Goal: Task Accomplishment & Management: Complete application form

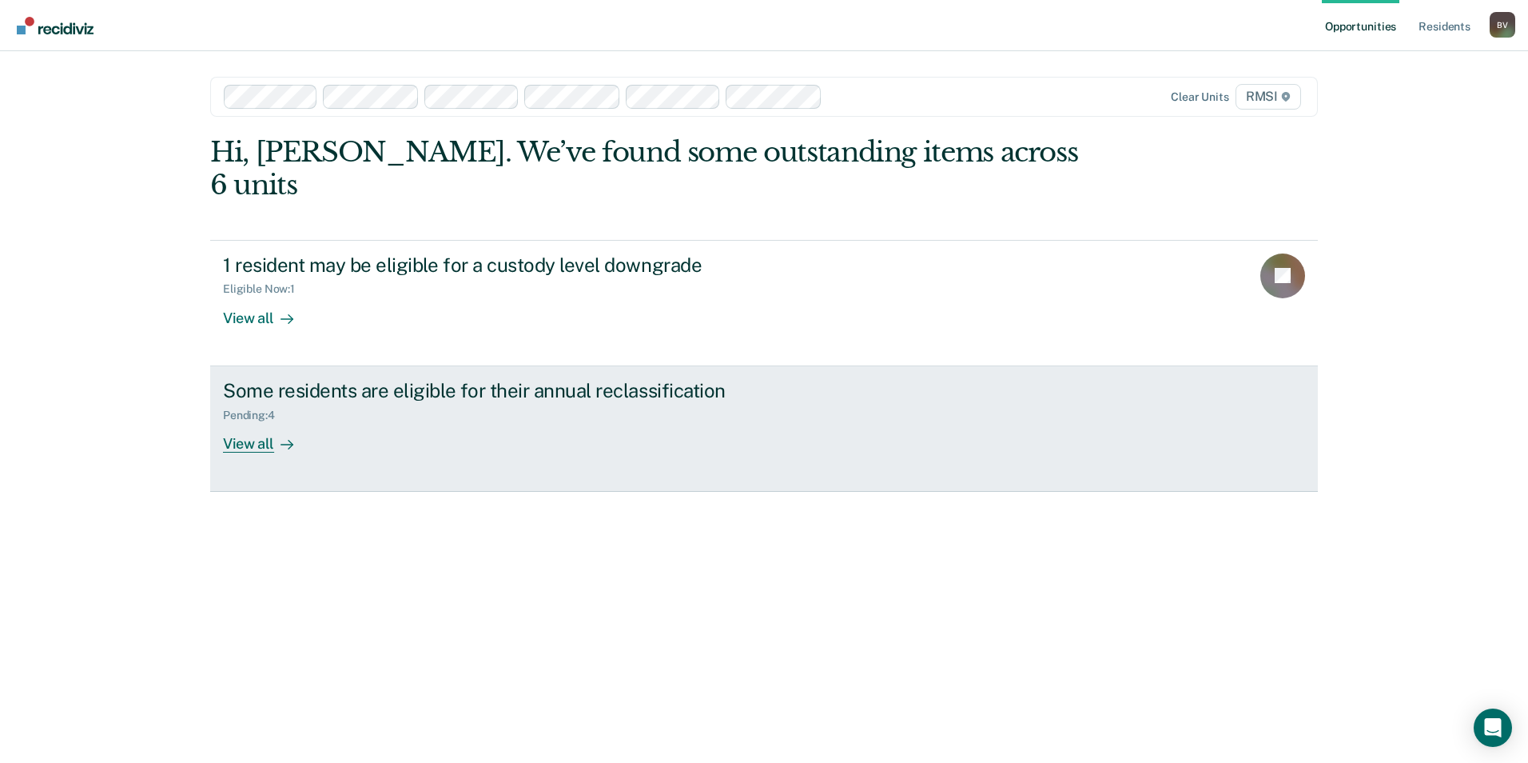
click at [503, 402] on div "Pending : 4" at bounding box center [503, 412] width 561 height 20
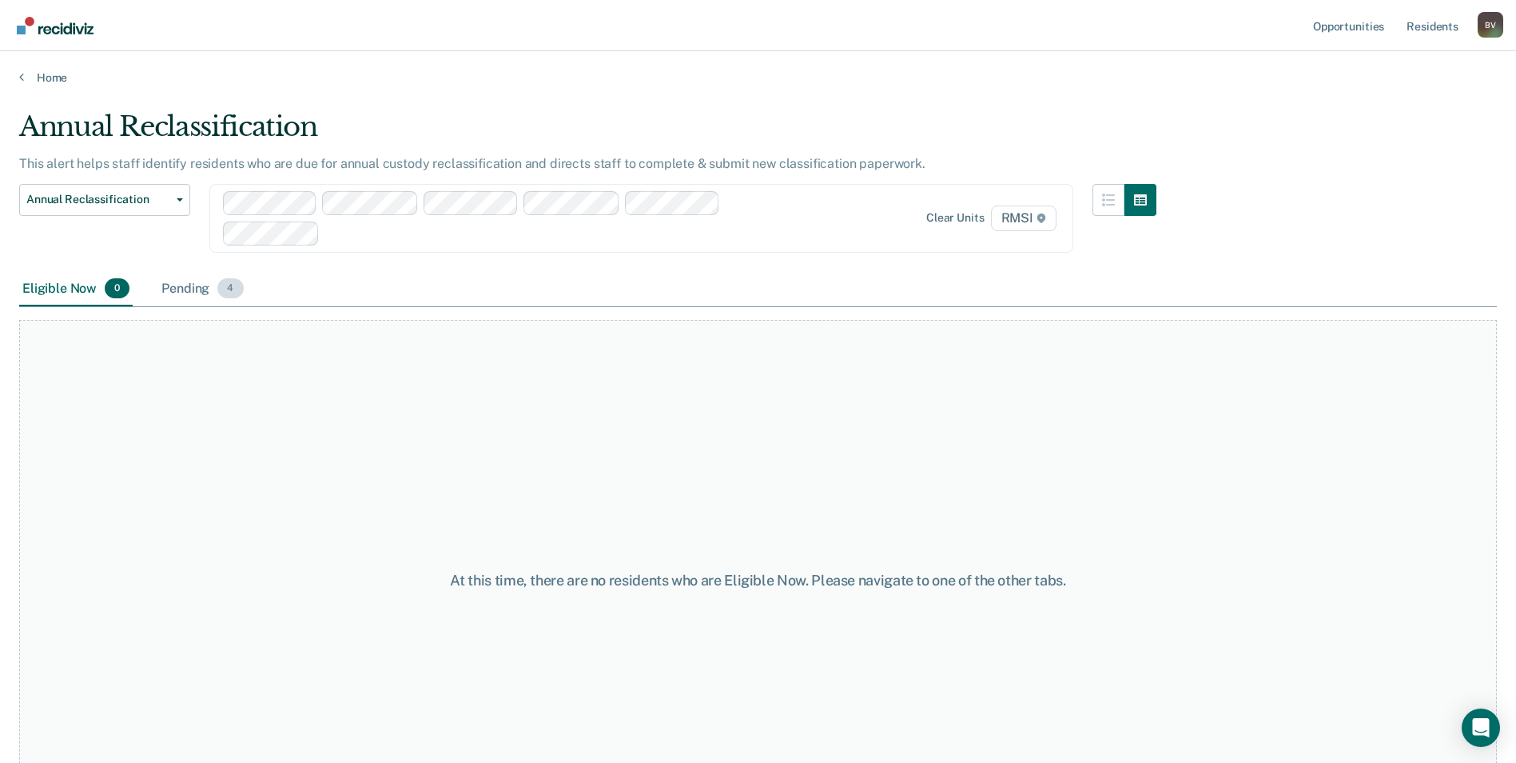
click at [221, 286] on span "4" at bounding box center [230, 288] width 26 height 21
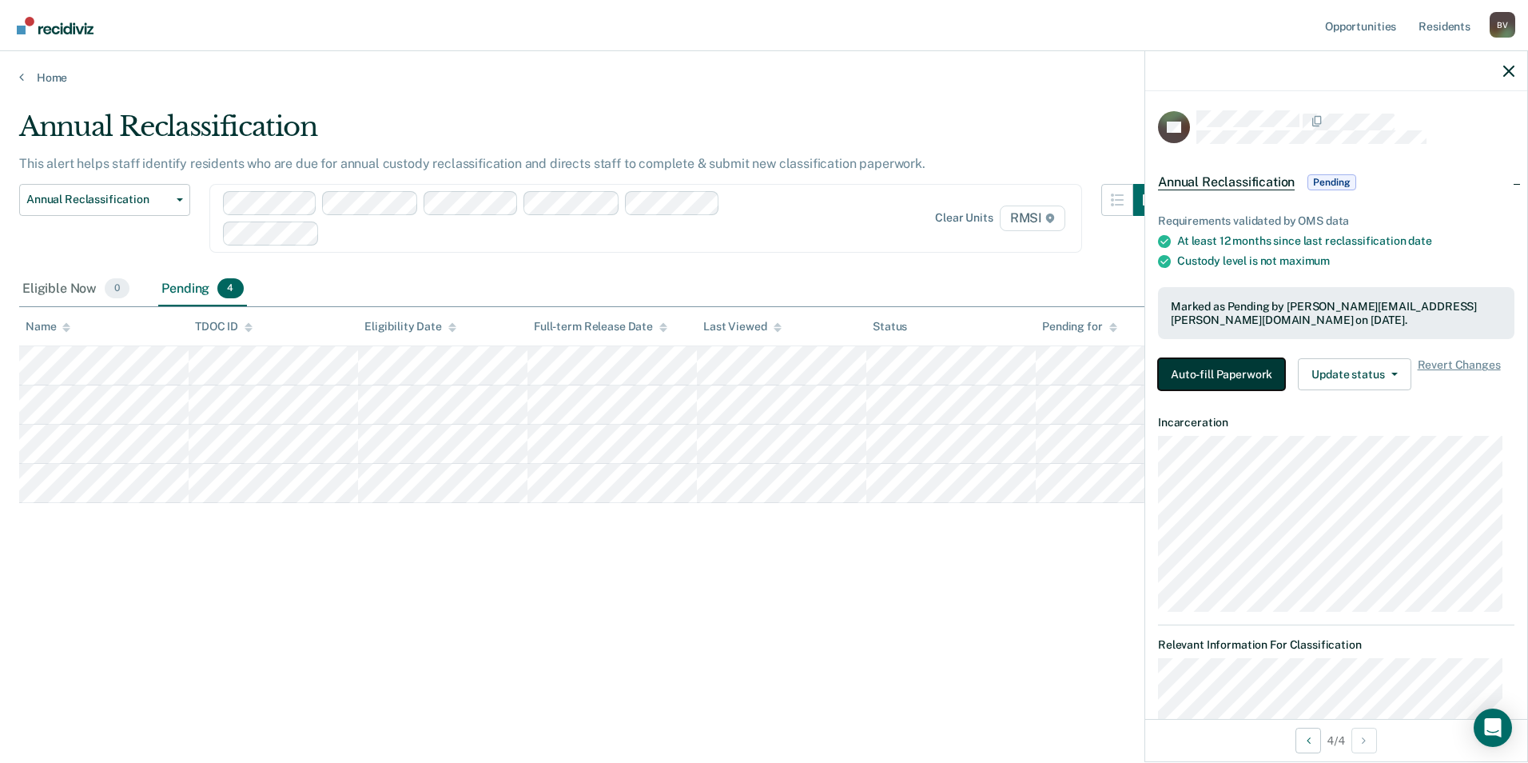
click at [1238, 369] on button "Auto-fill Paperwork" at bounding box center [1221, 374] width 127 height 32
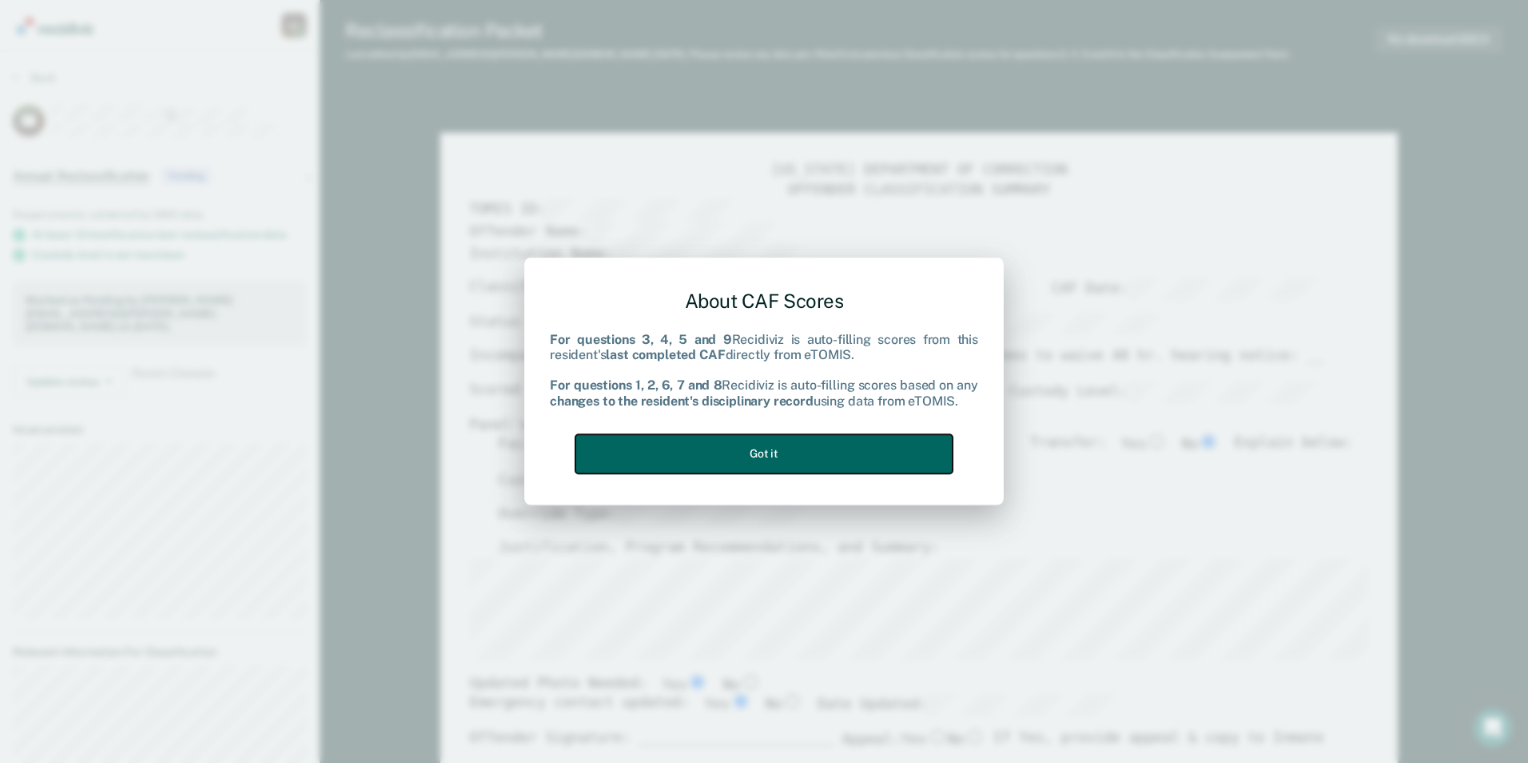
click at [775, 447] on button "Got it" at bounding box center [764, 453] width 377 height 39
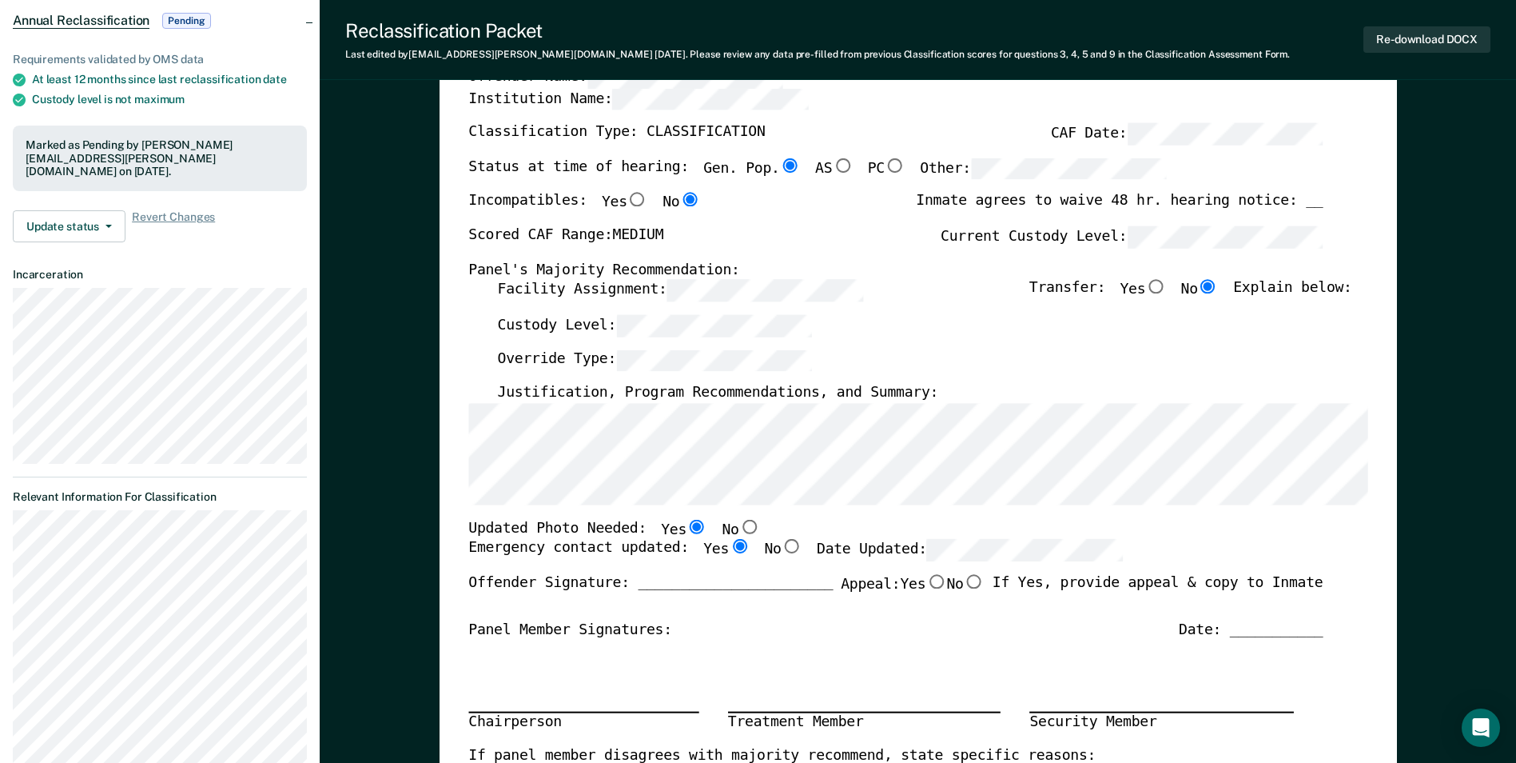
scroll to position [160, 0]
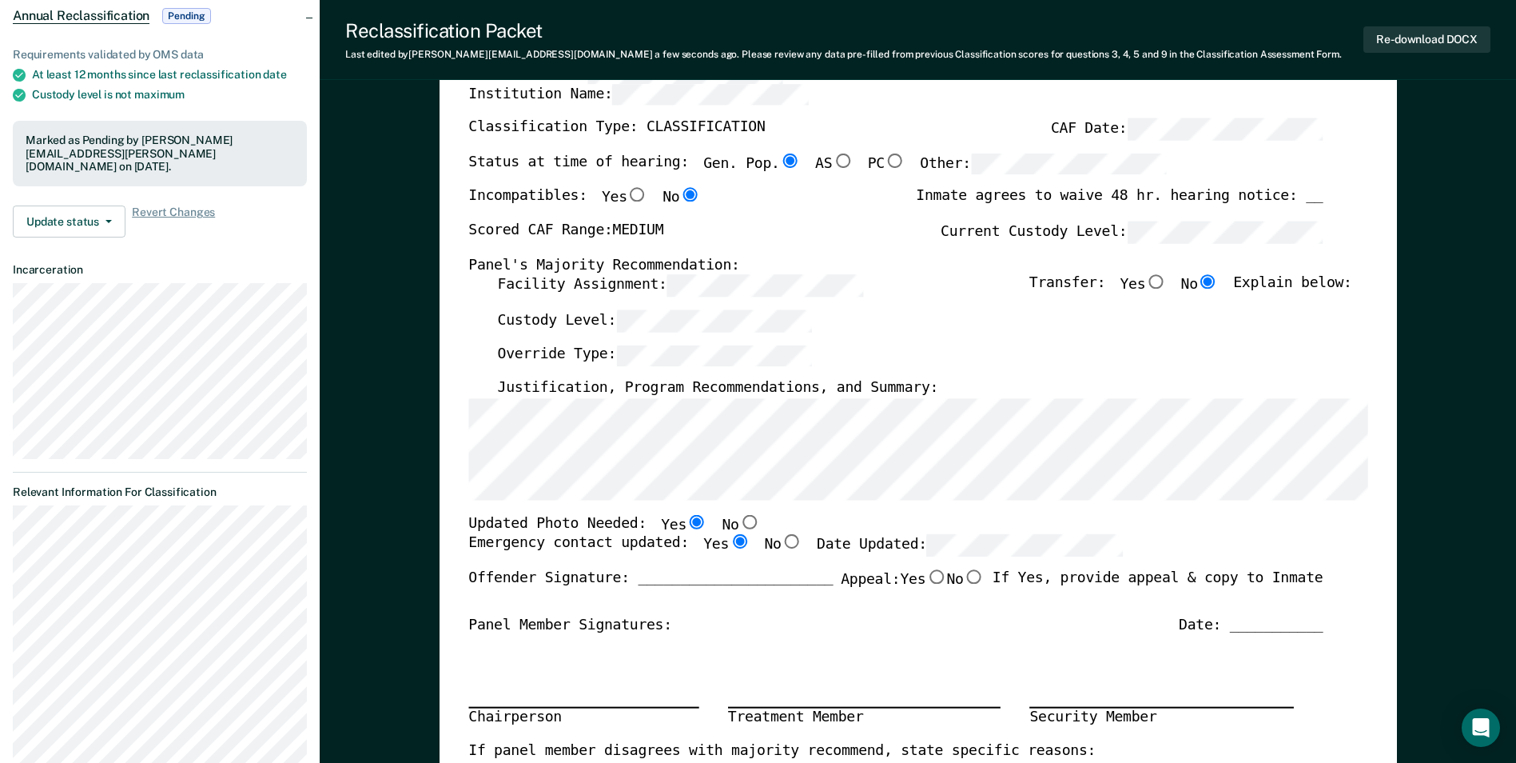
click at [924, 307] on div "Facility Assignment: Transfer: Yes No Explain below:" at bounding box center [924, 292] width 855 height 35
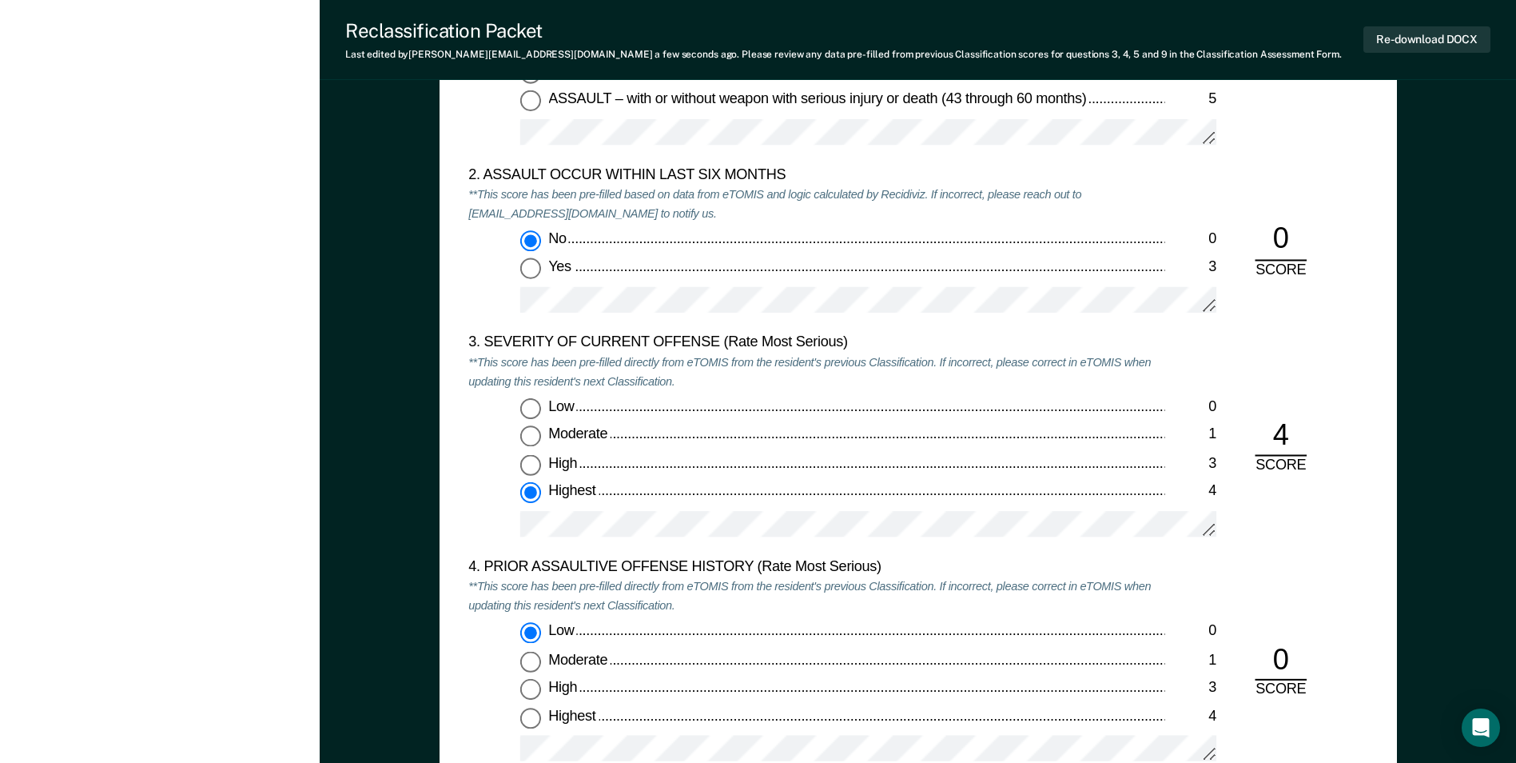
scroll to position [1439, 0]
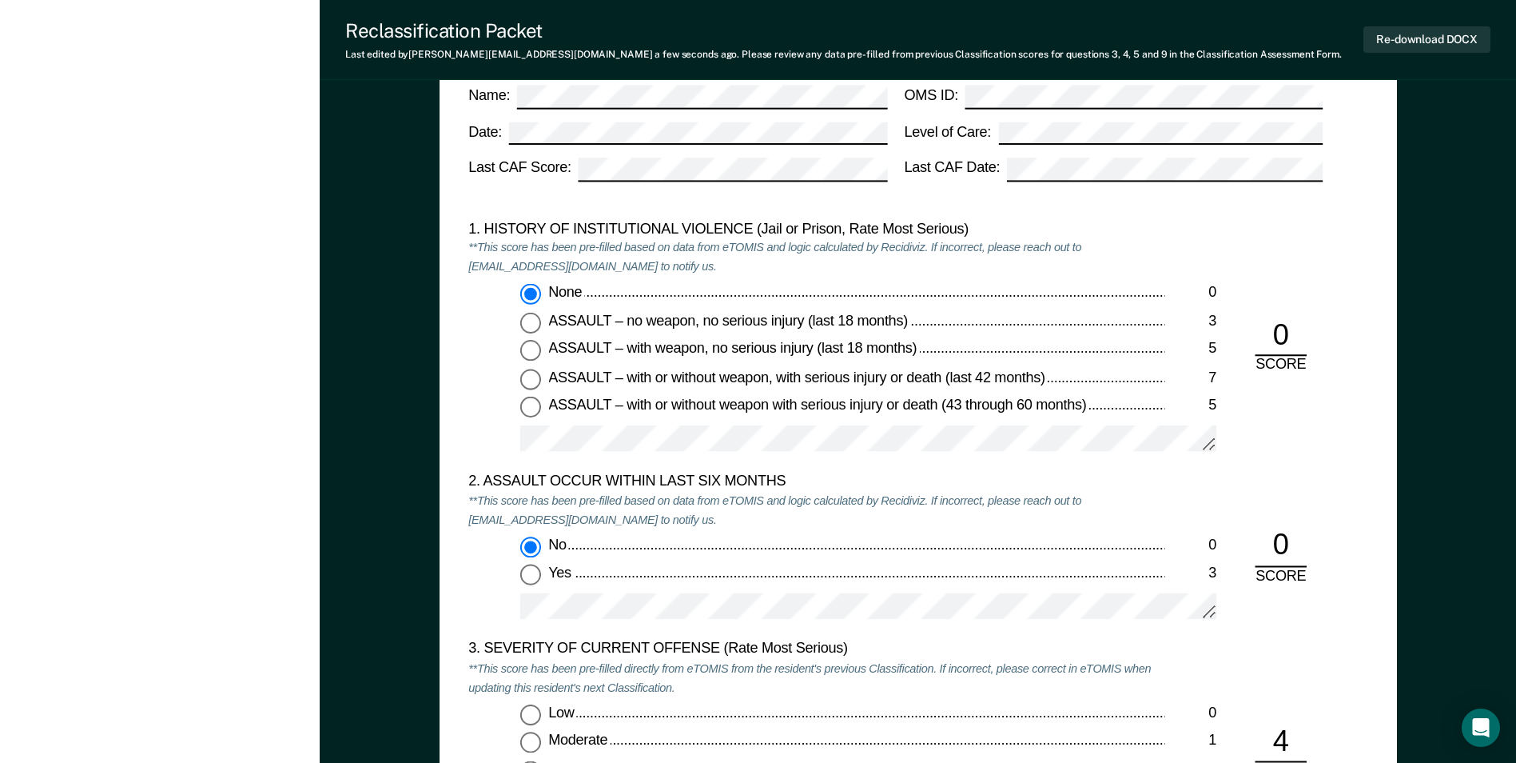
click at [1153, 283] on div "1. HISTORY OF INSTITUTIONAL VIOLENCE (Jail or Prison, Rate Most Serious) **This…" at bounding box center [816, 347] width 696 height 253
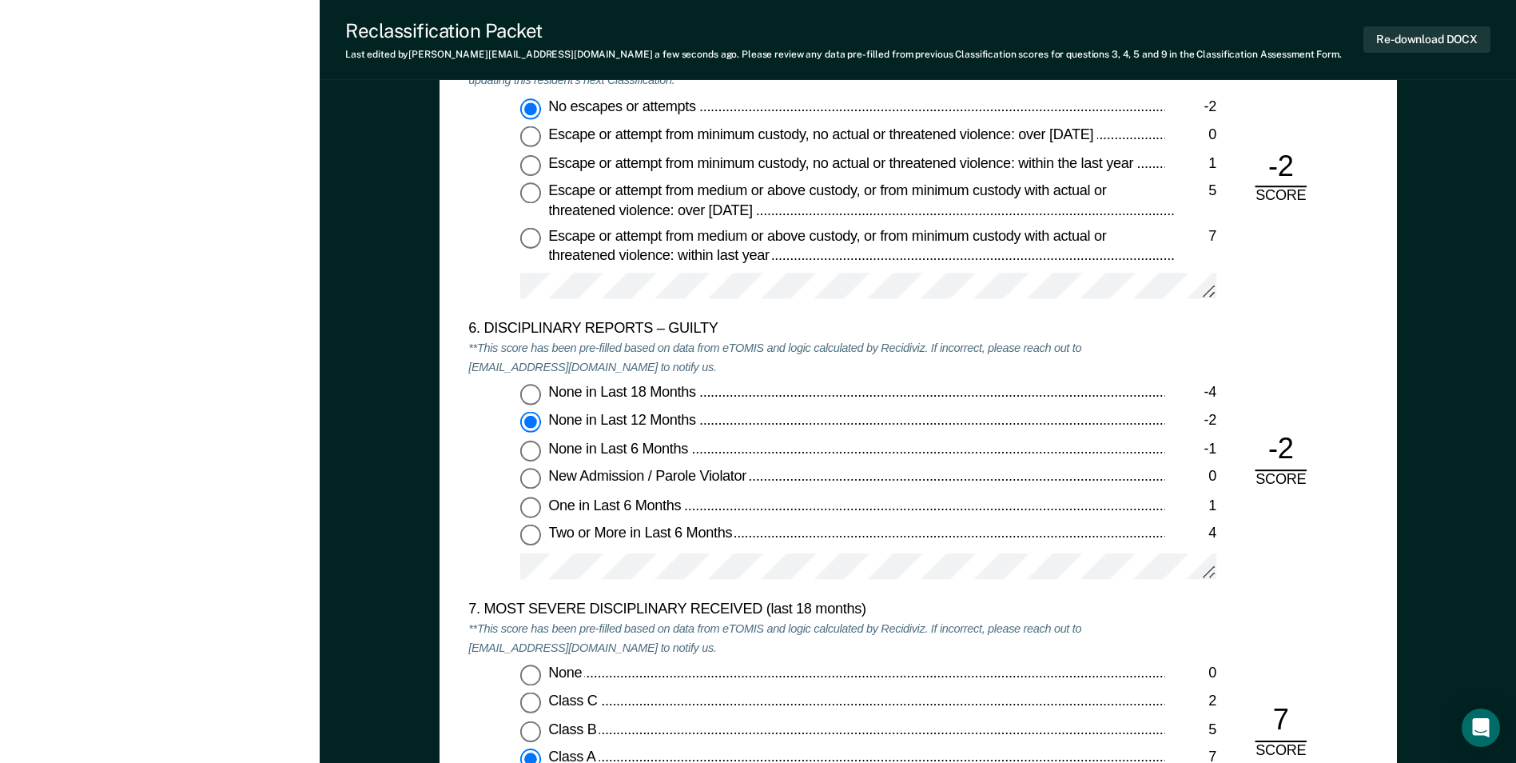
scroll to position [2638, 0]
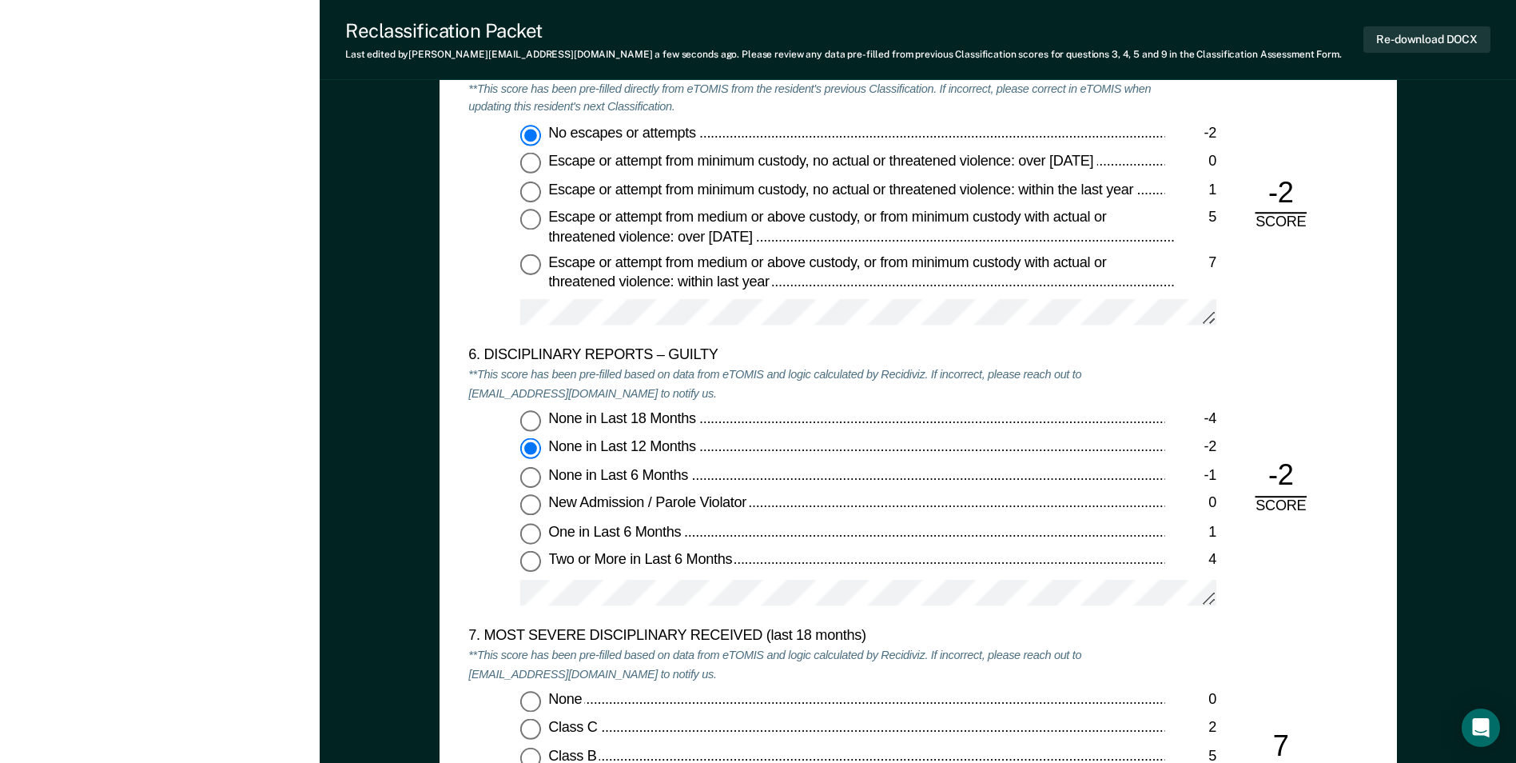
click at [1010, 390] on div "6. DISCIPLINARY REPORTS – GUILTY **This score has been pre-filled based on data…" at bounding box center [816, 487] width 696 height 281
click at [539, 419] on input "None in Last 18 Months -4" at bounding box center [530, 421] width 21 height 21
type textarea "x"
radio input "true"
radio input "false"
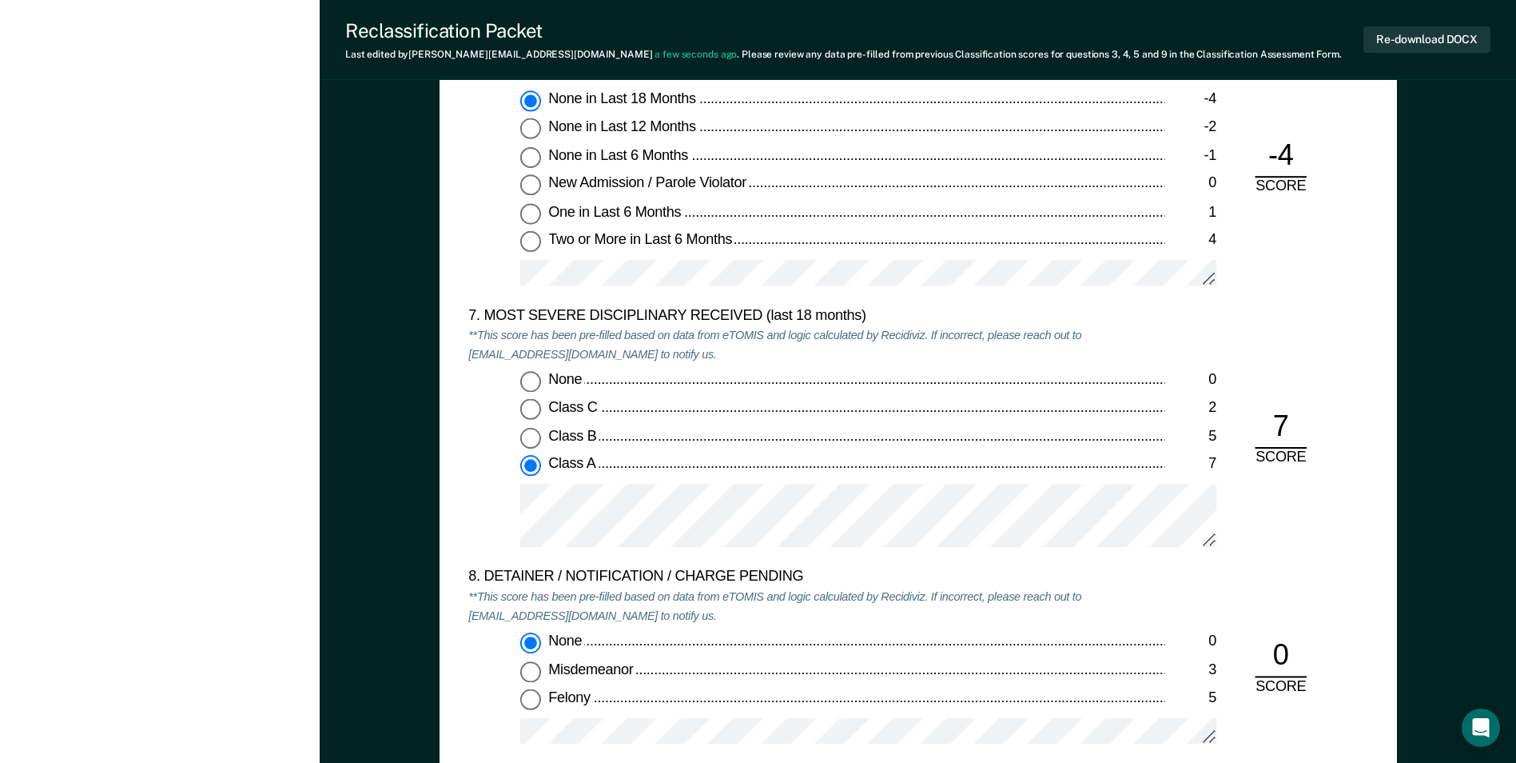
scroll to position [3038, 0]
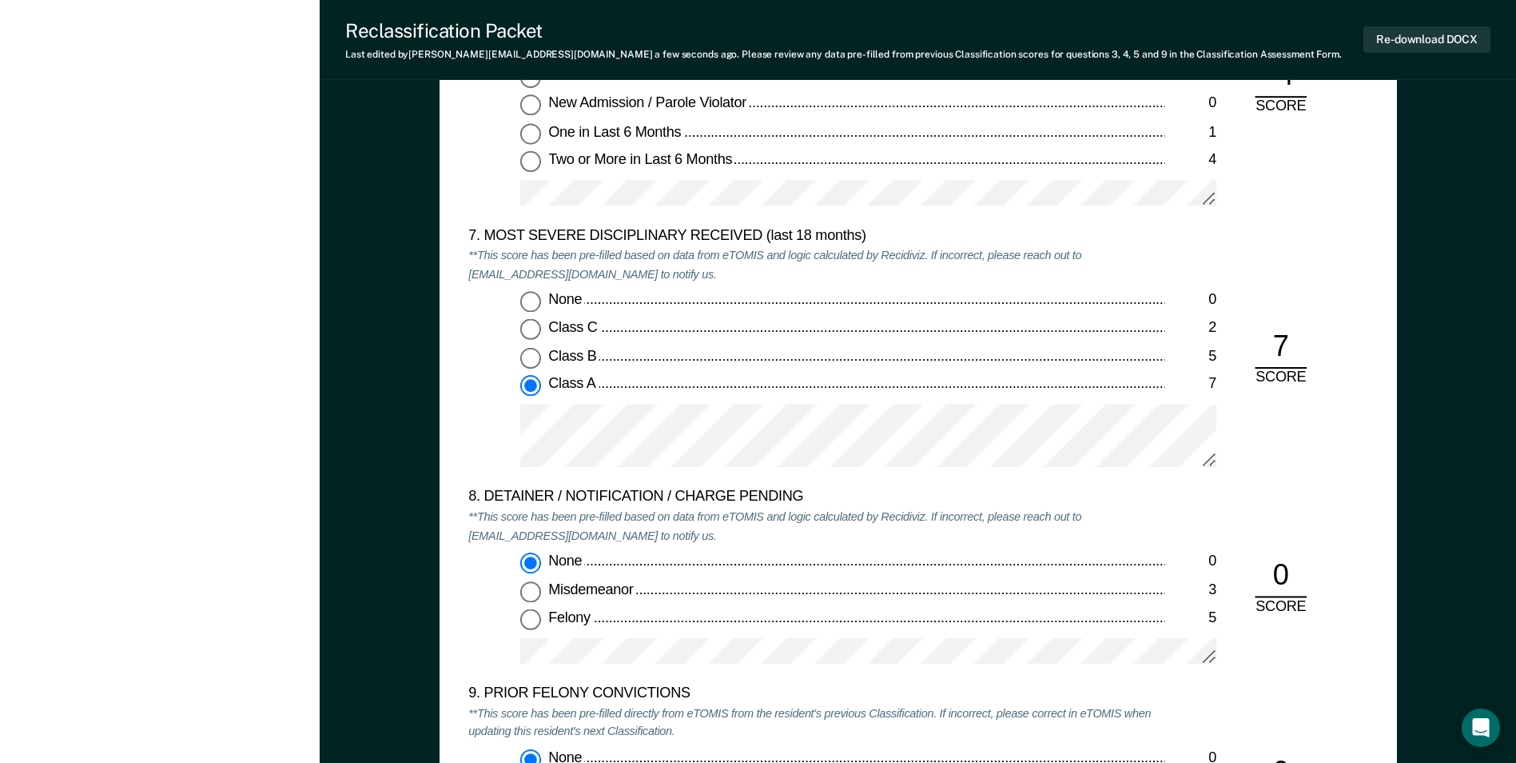
click at [534, 301] on input "None 0" at bounding box center [530, 302] width 21 height 21
type textarea "x"
radio input "true"
radio input "false"
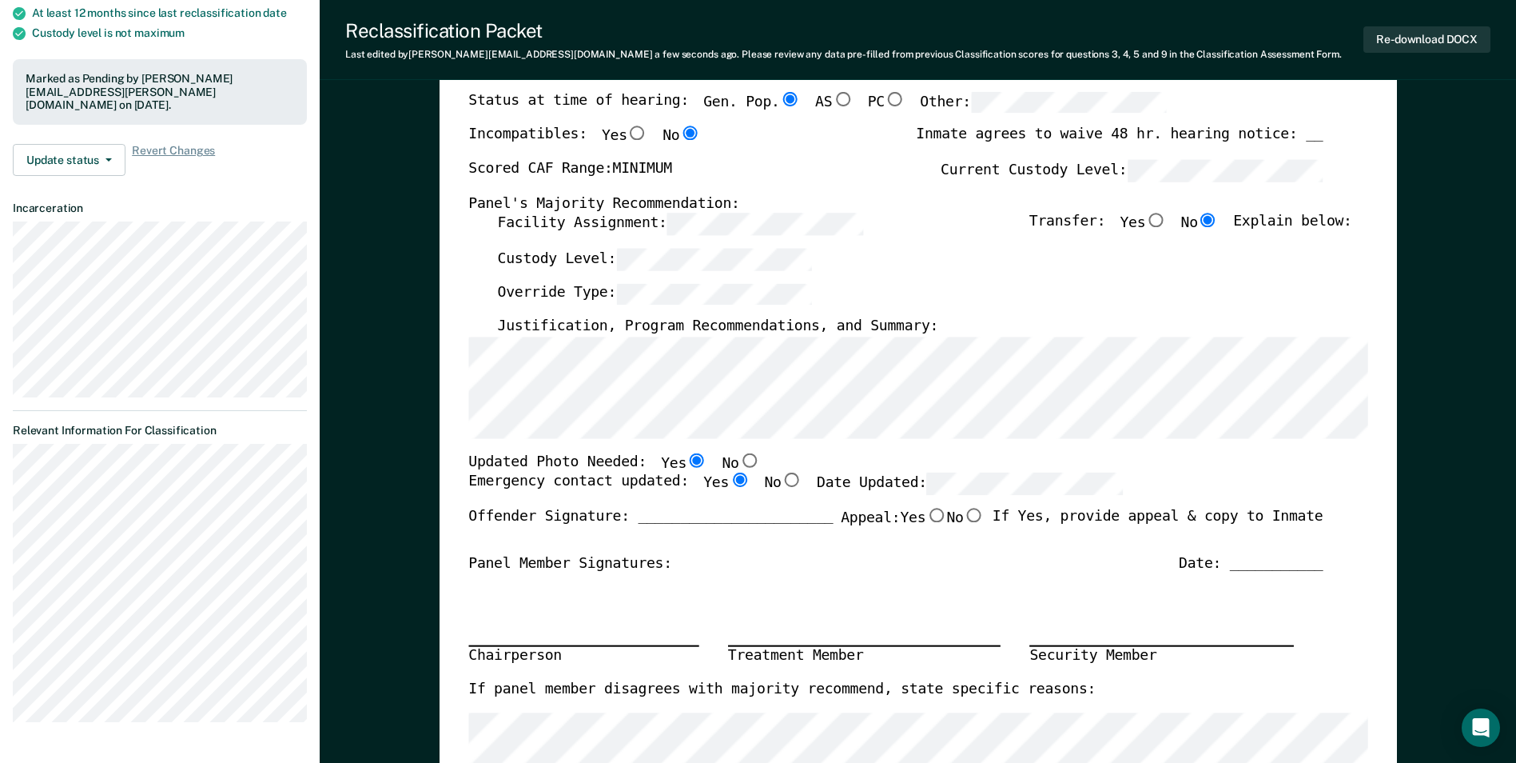
scroll to position [240, 0]
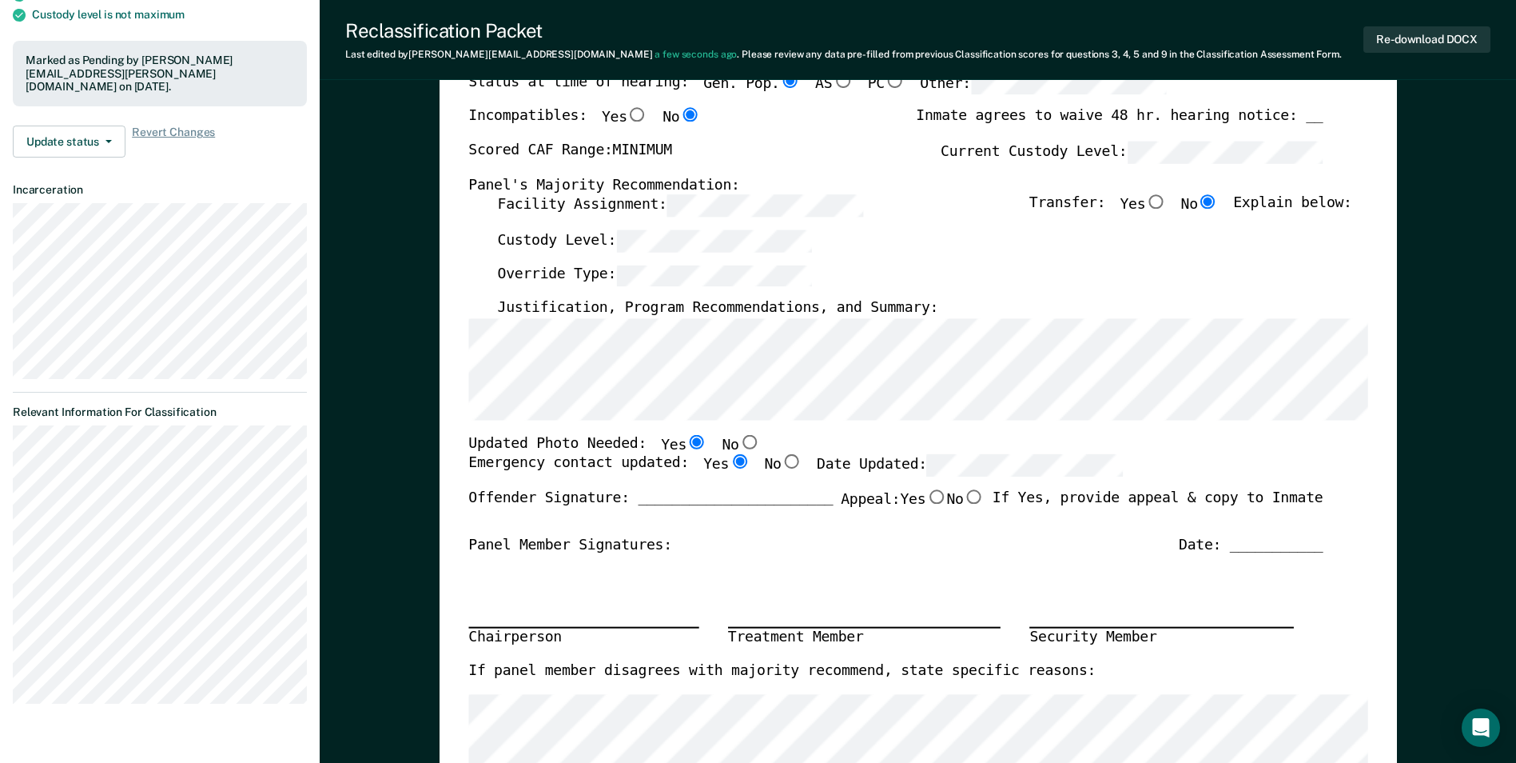
click at [739, 440] on input "No" at bounding box center [749, 441] width 21 height 14
type textarea "x"
radio input "false"
radio input "true"
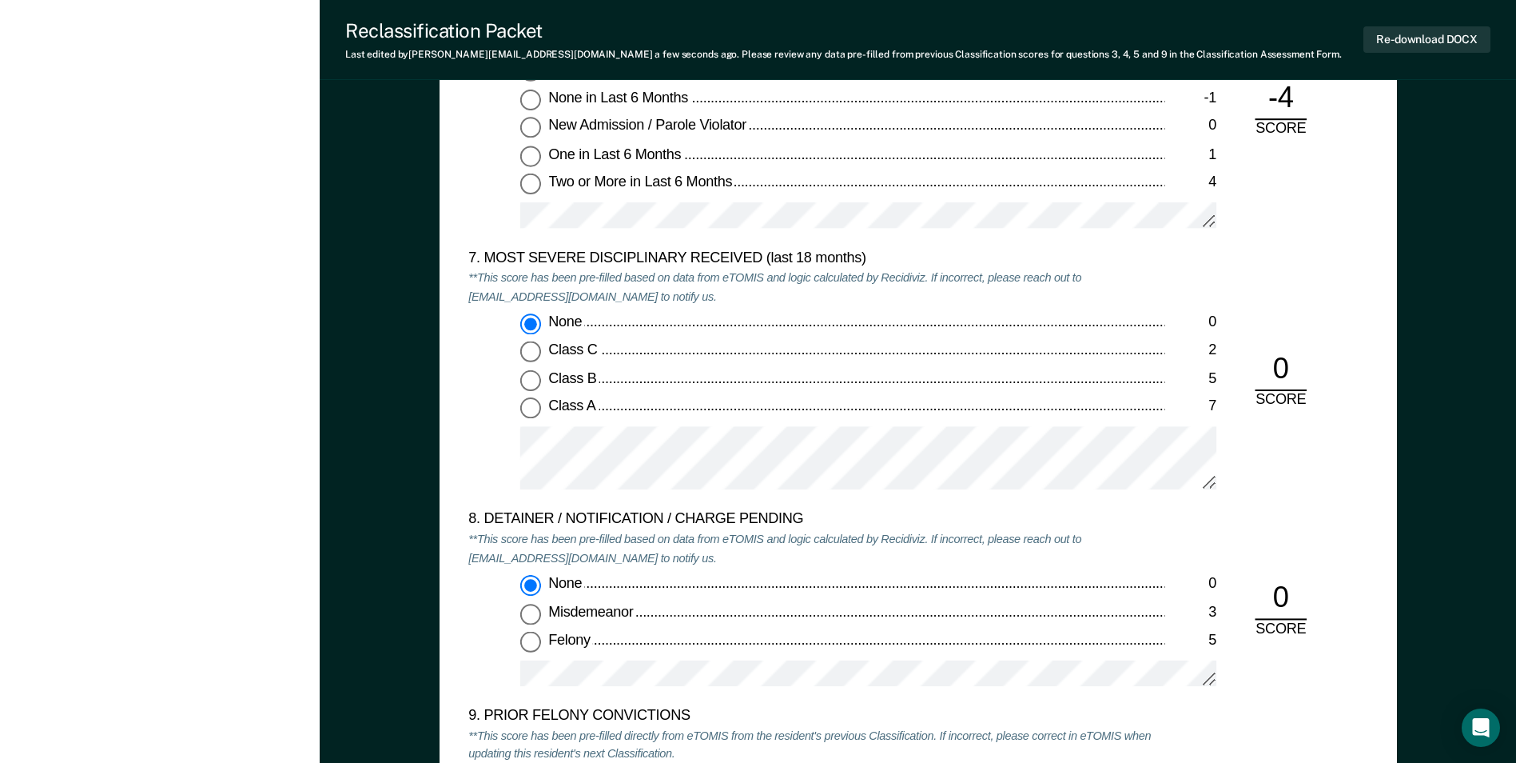
scroll to position [3038, 0]
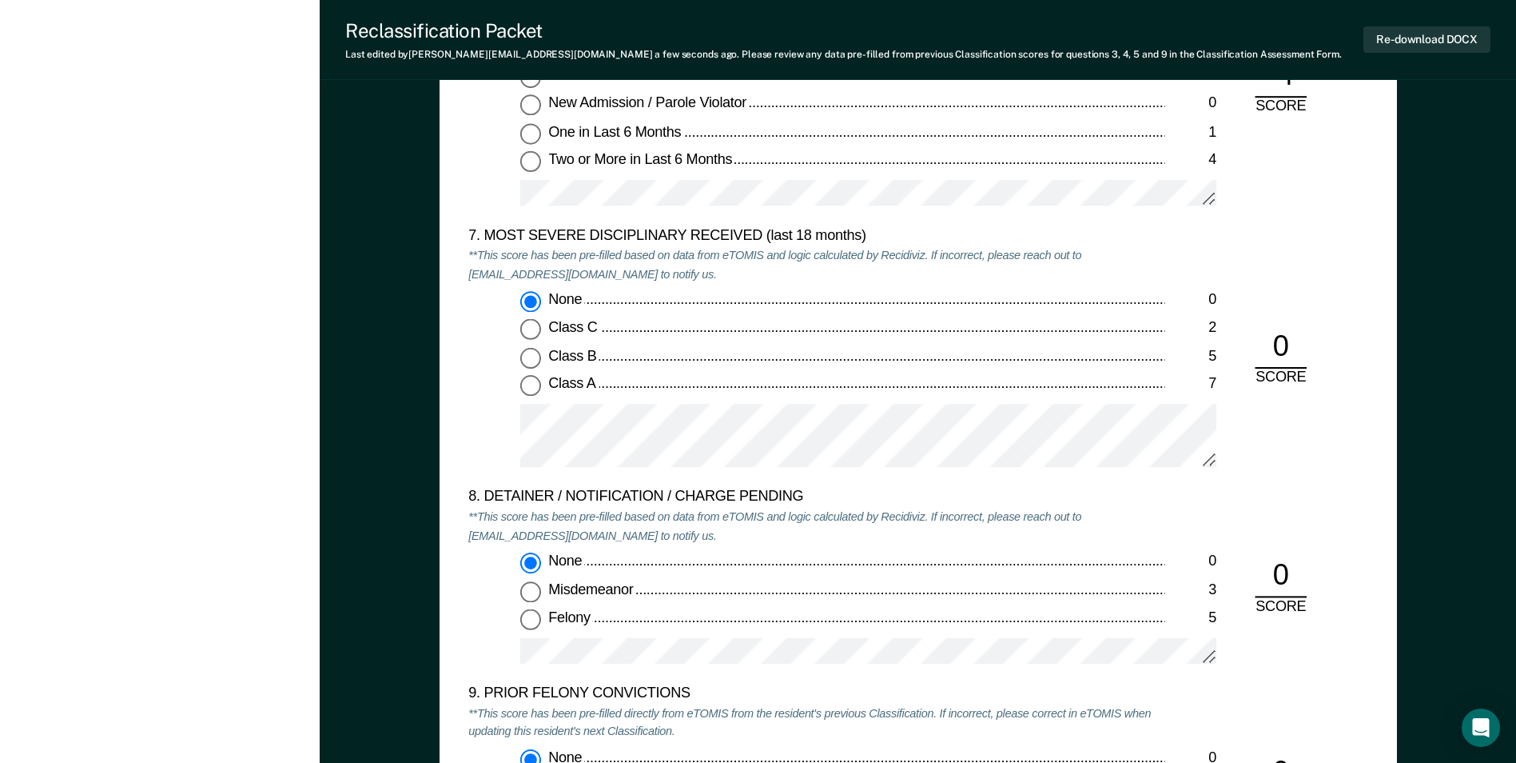
click at [515, 416] on div "None 0 Class C 2 Class B 5 Class A 7" at bounding box center [816, 387] width 696 height 190
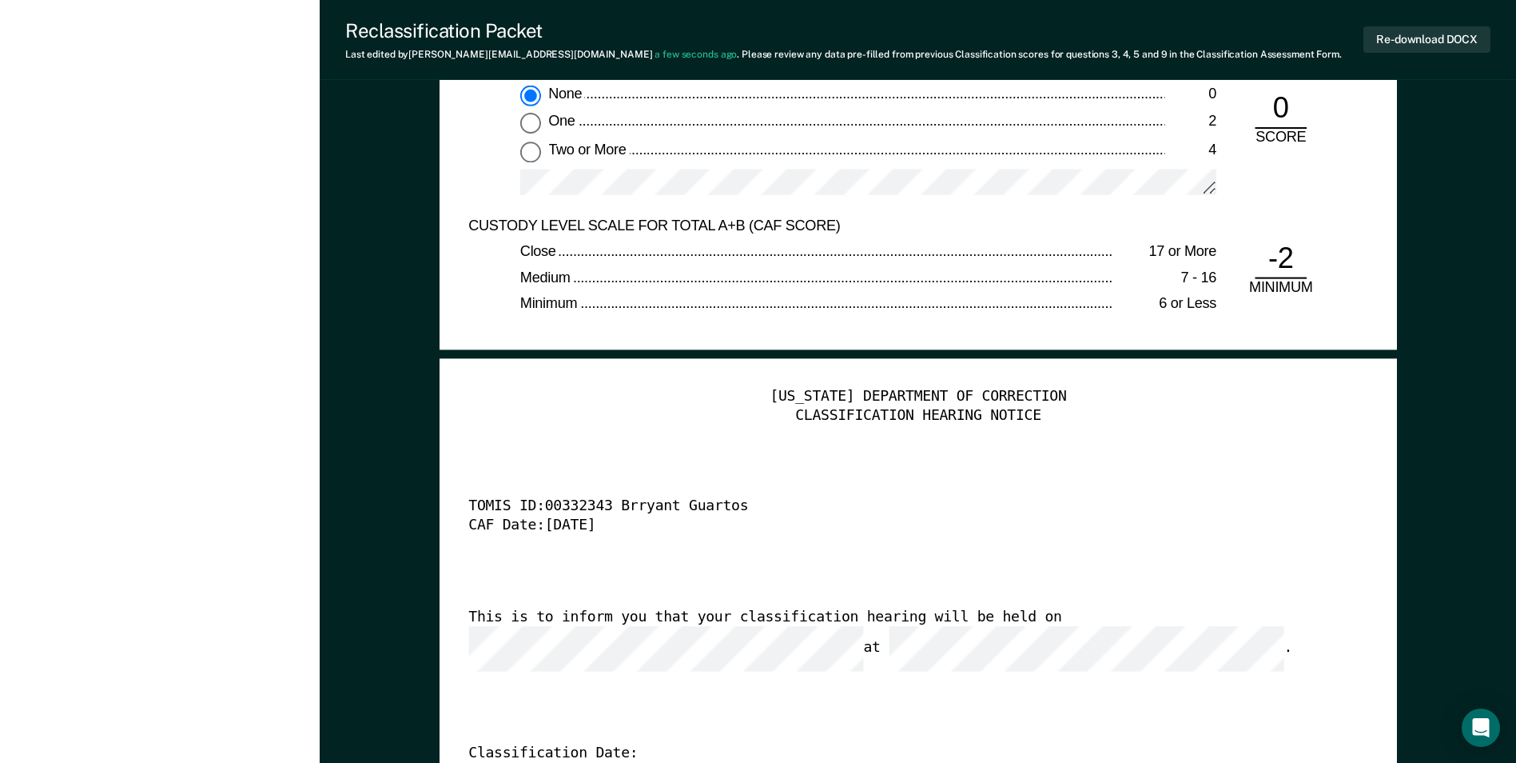
scroll to position [3517, 0]
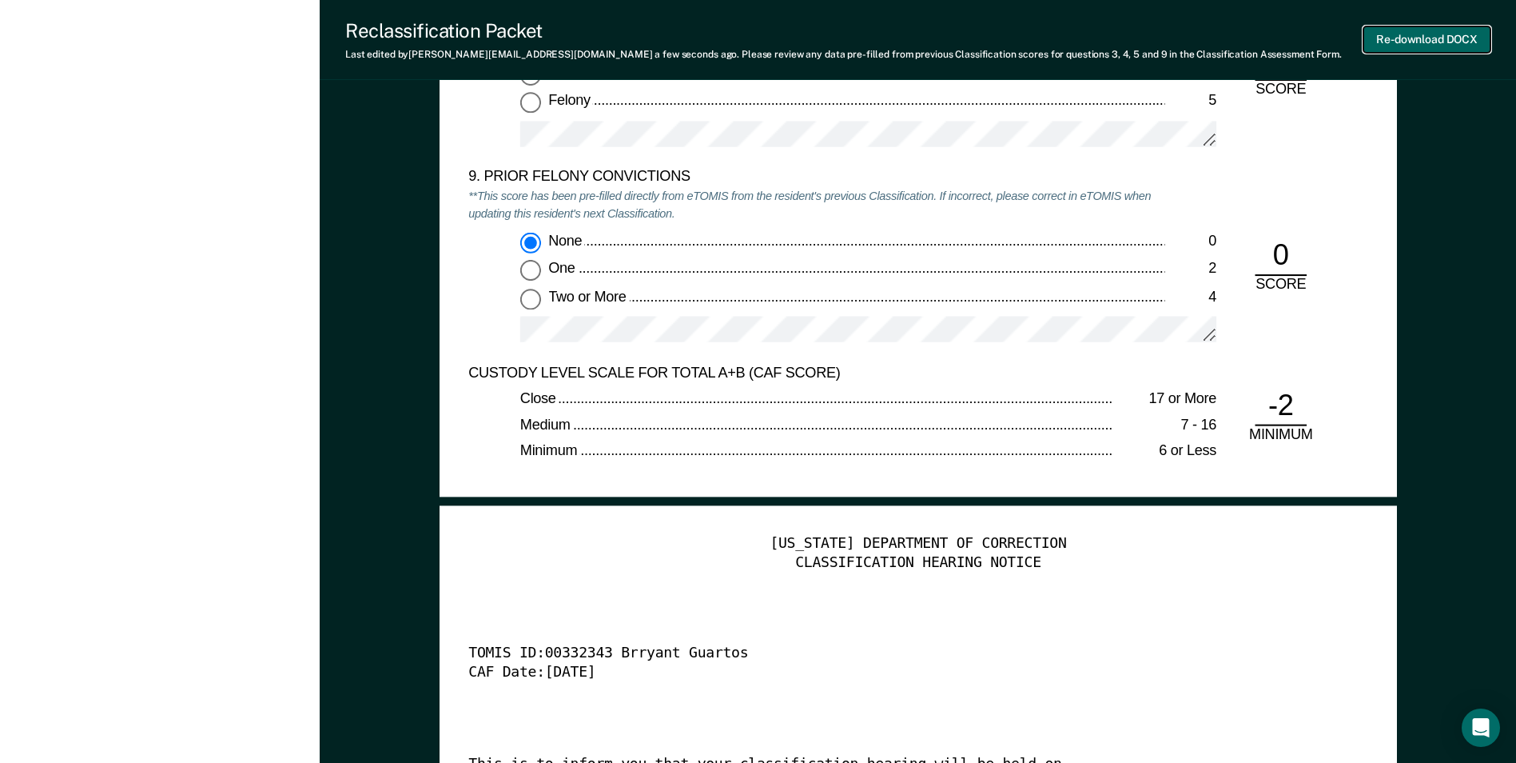
click at [1408, 41] on button "Re-download DOCX" at bounding box center [1427, 39] width 127 height 26
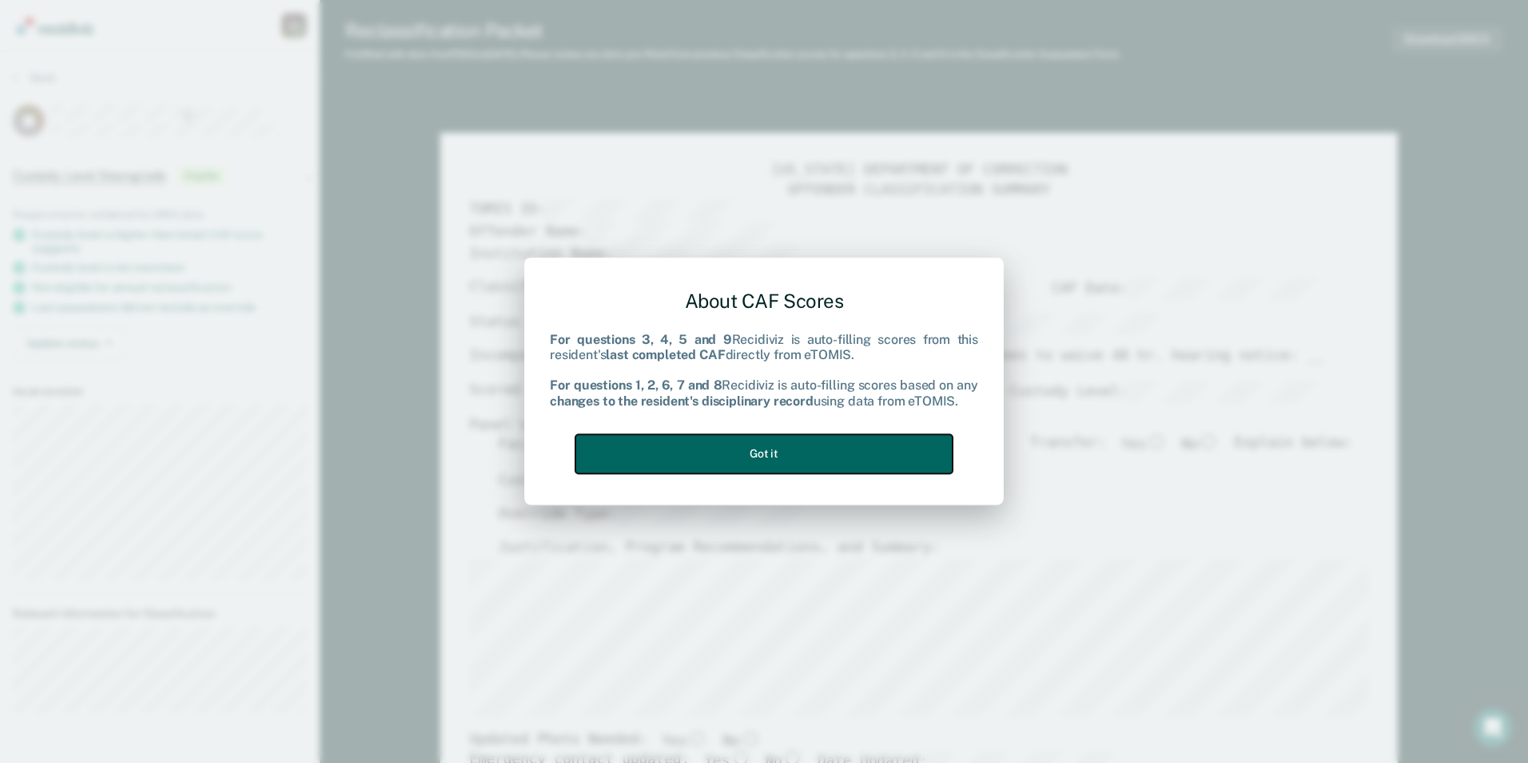
click at [772, 441] on button "Got it" at bounding box center [764, 453] width 377 height 39
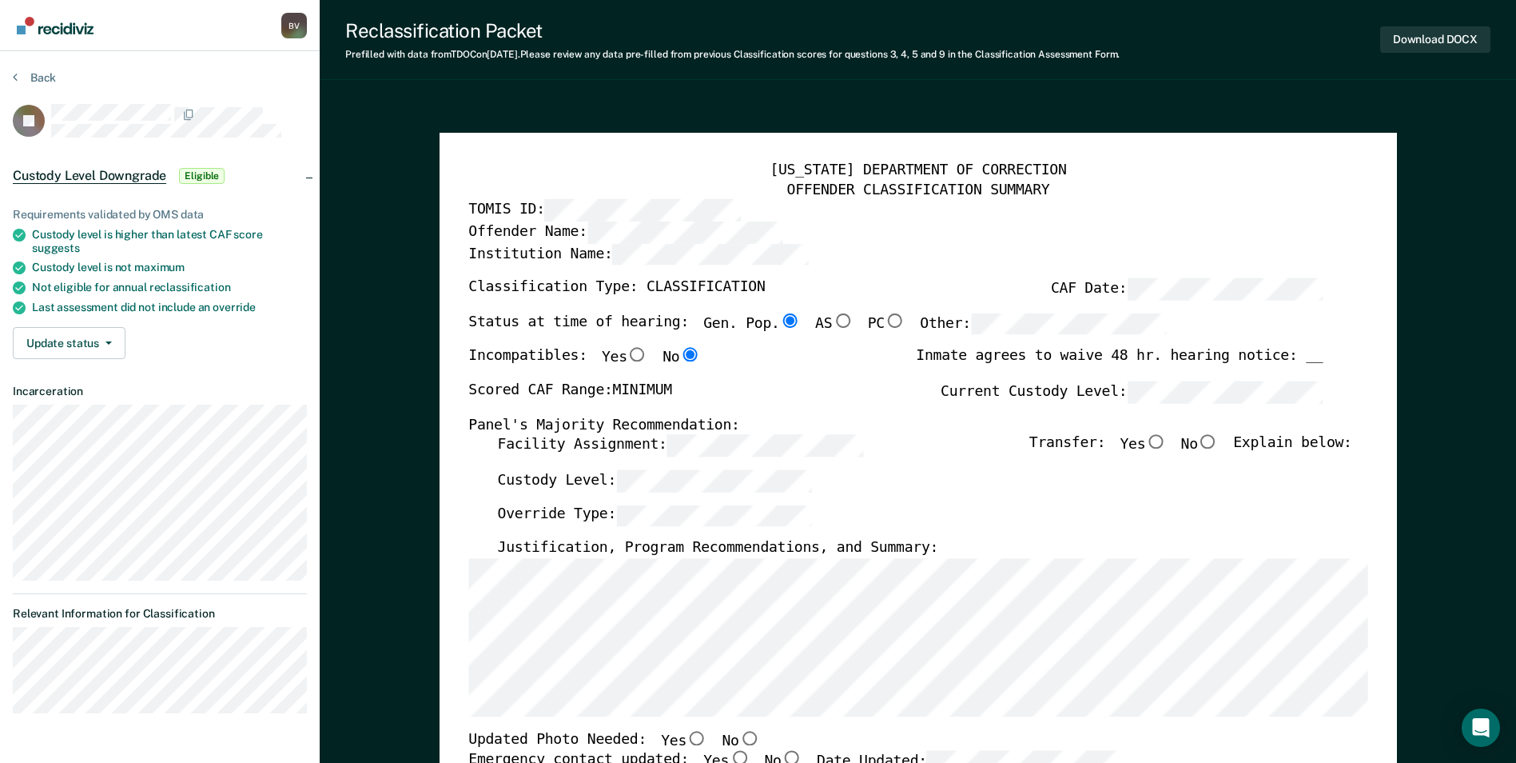
type textarea "x"
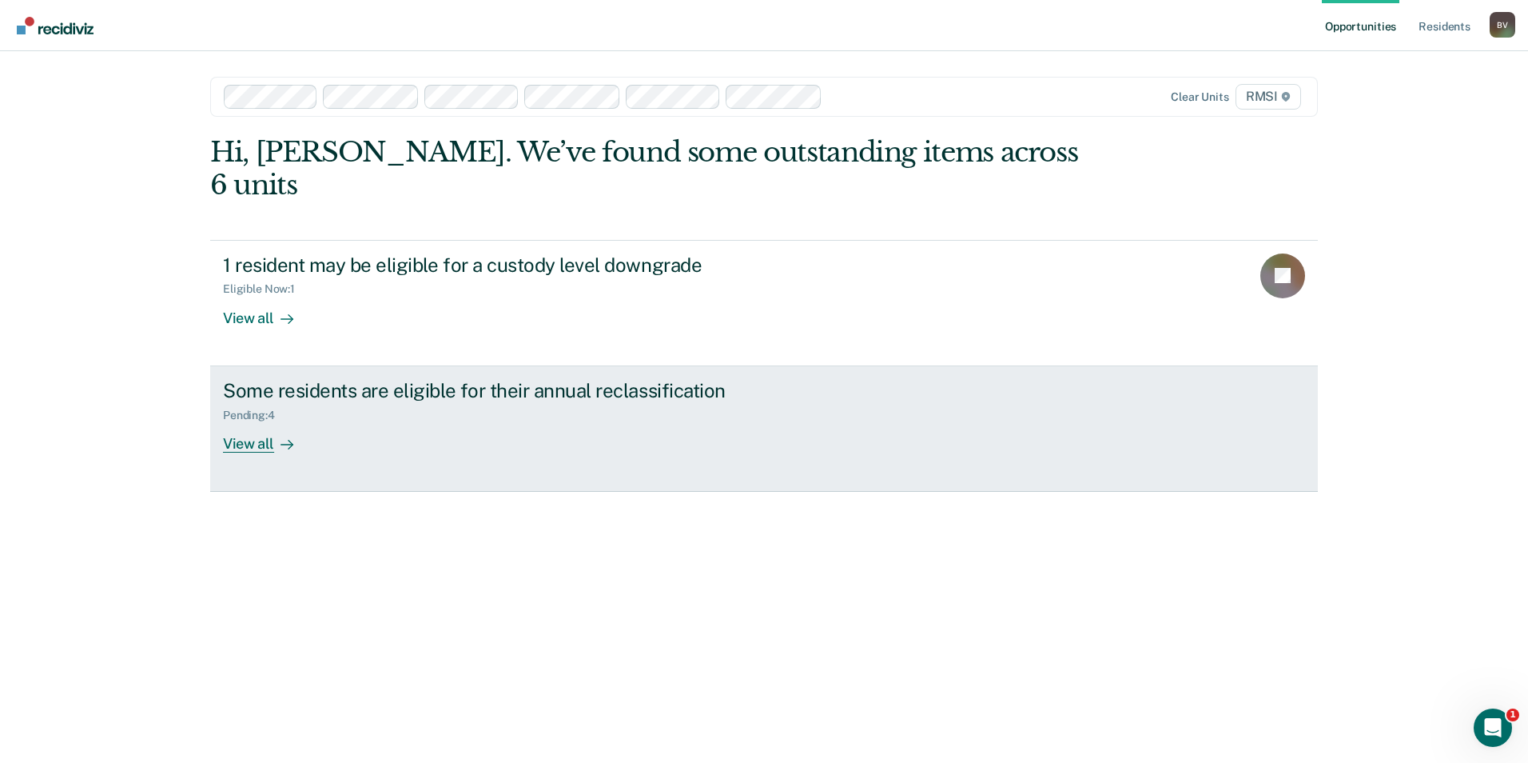
click at [307, 402] on div "Pending : 4" at bounding box center [503, 412] width 561 height 20
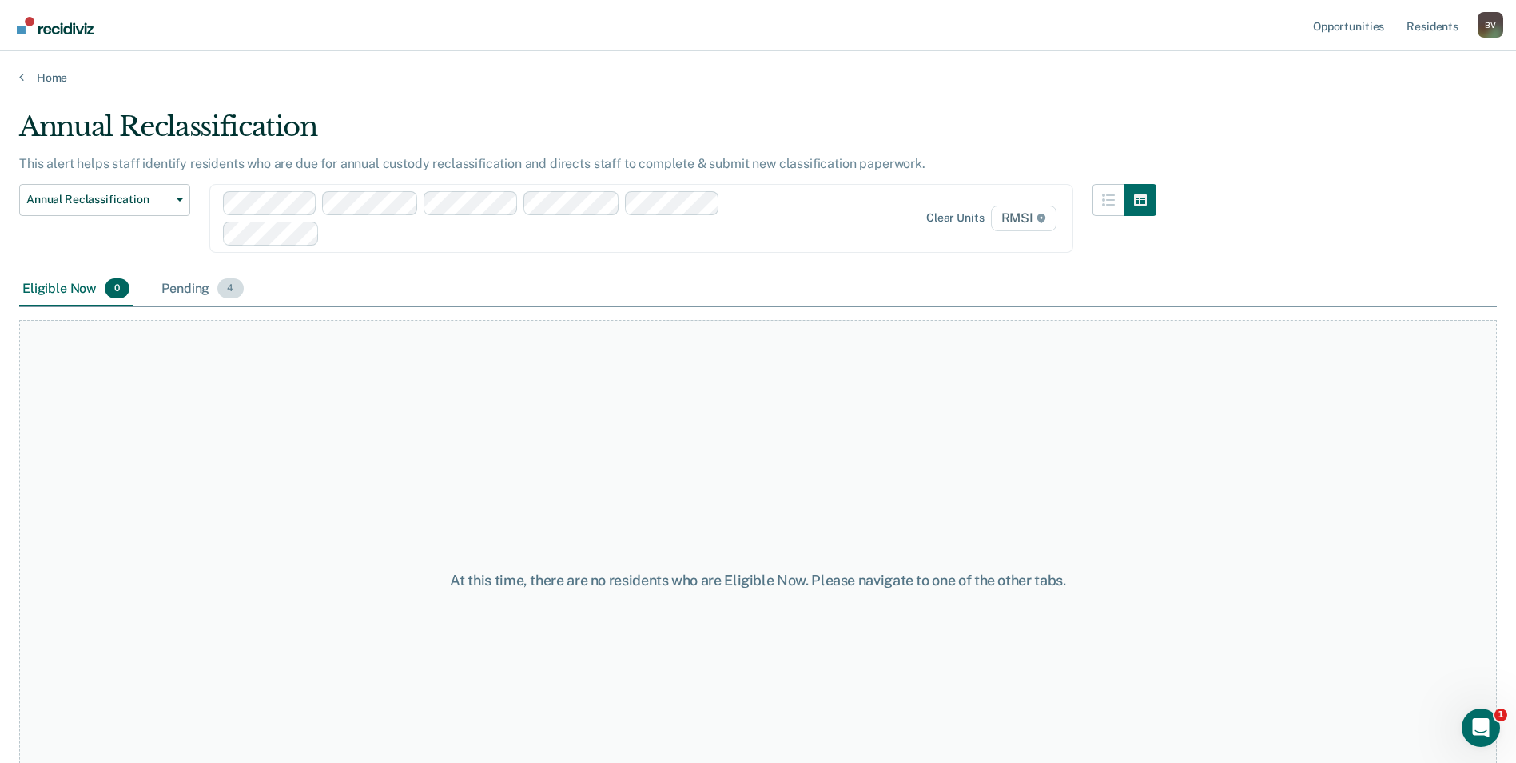
click at [235, 280] on span "4" at bounding box center [230, 288] width 26 height 21
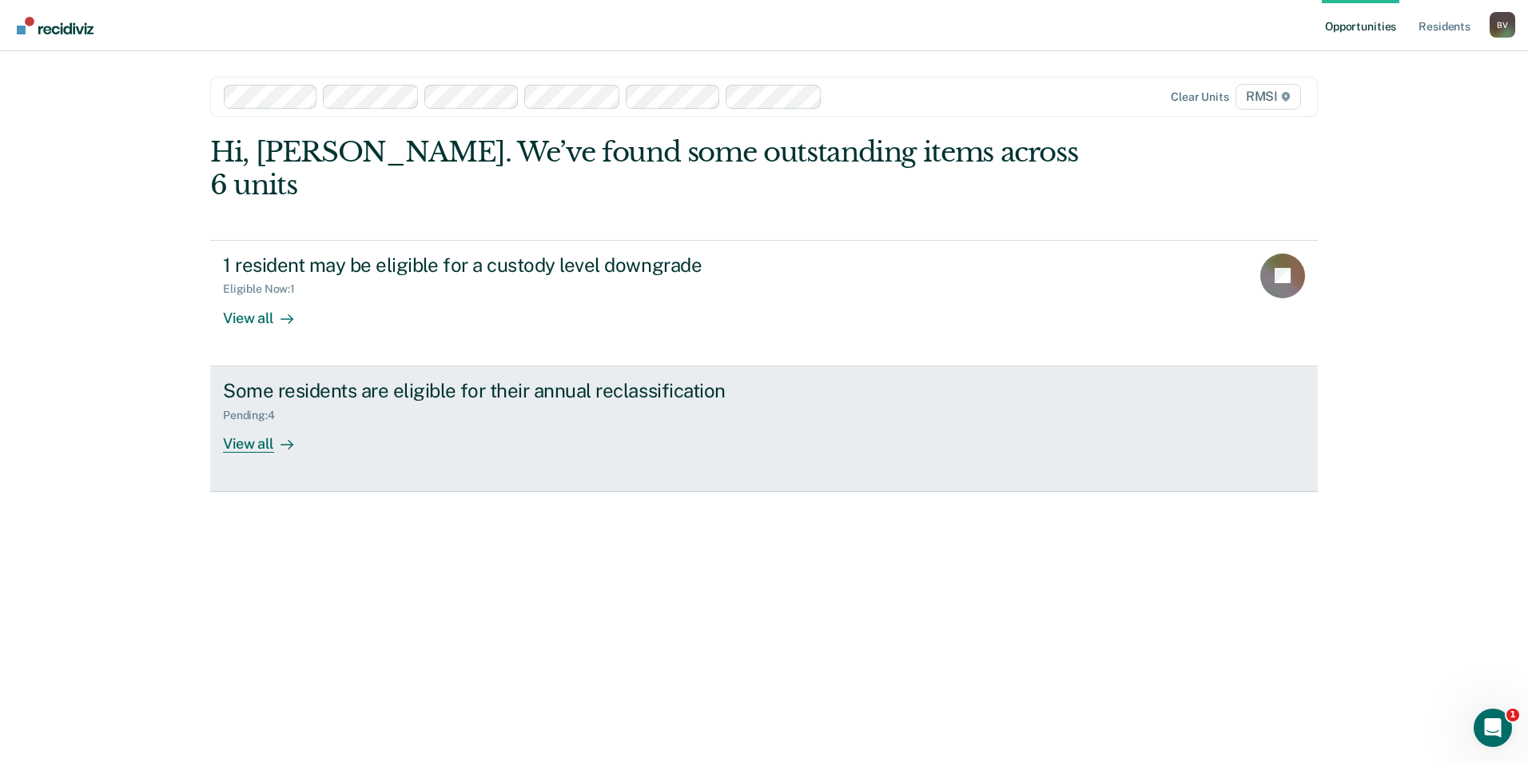
click at [388, 379] on div "Some residents are eligible for their annual reclassification" at bounding box center [503, 390] width 561 height 23
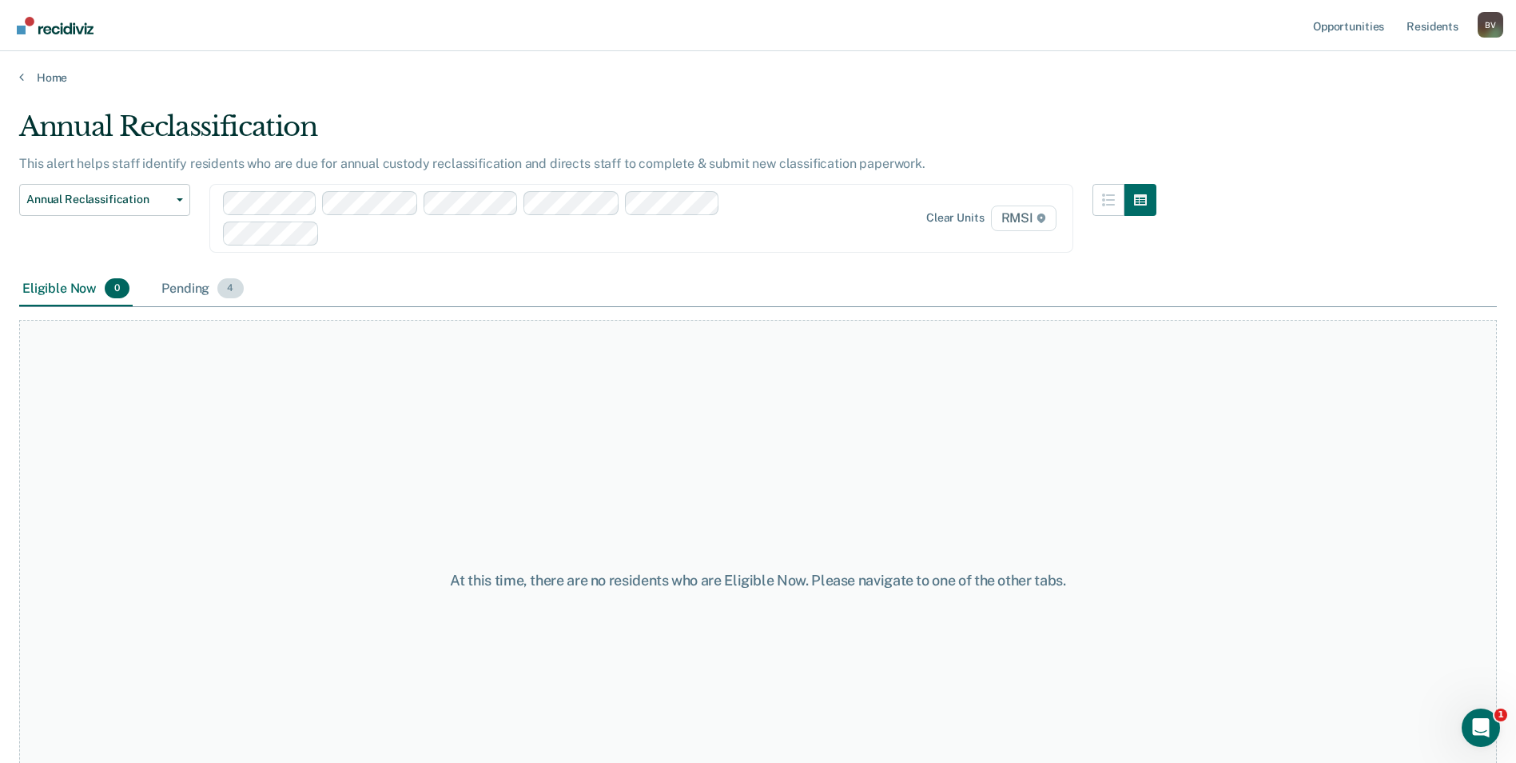
click at [235, 289] on span "4" at bounding box center [230, 288] width 26 height 21
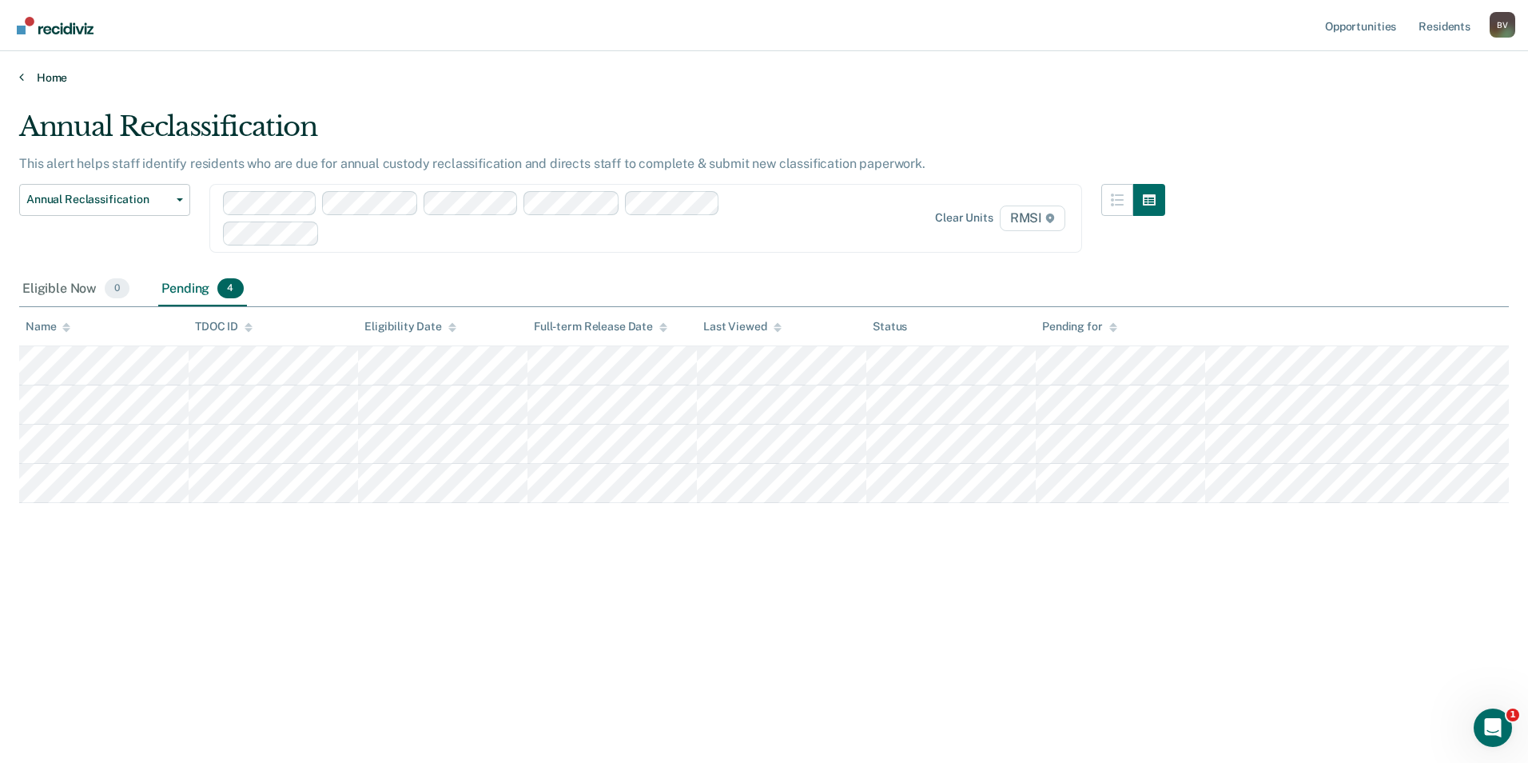
click at [21, 72] on icon at bounding box center [21, 76] width 5 height 13
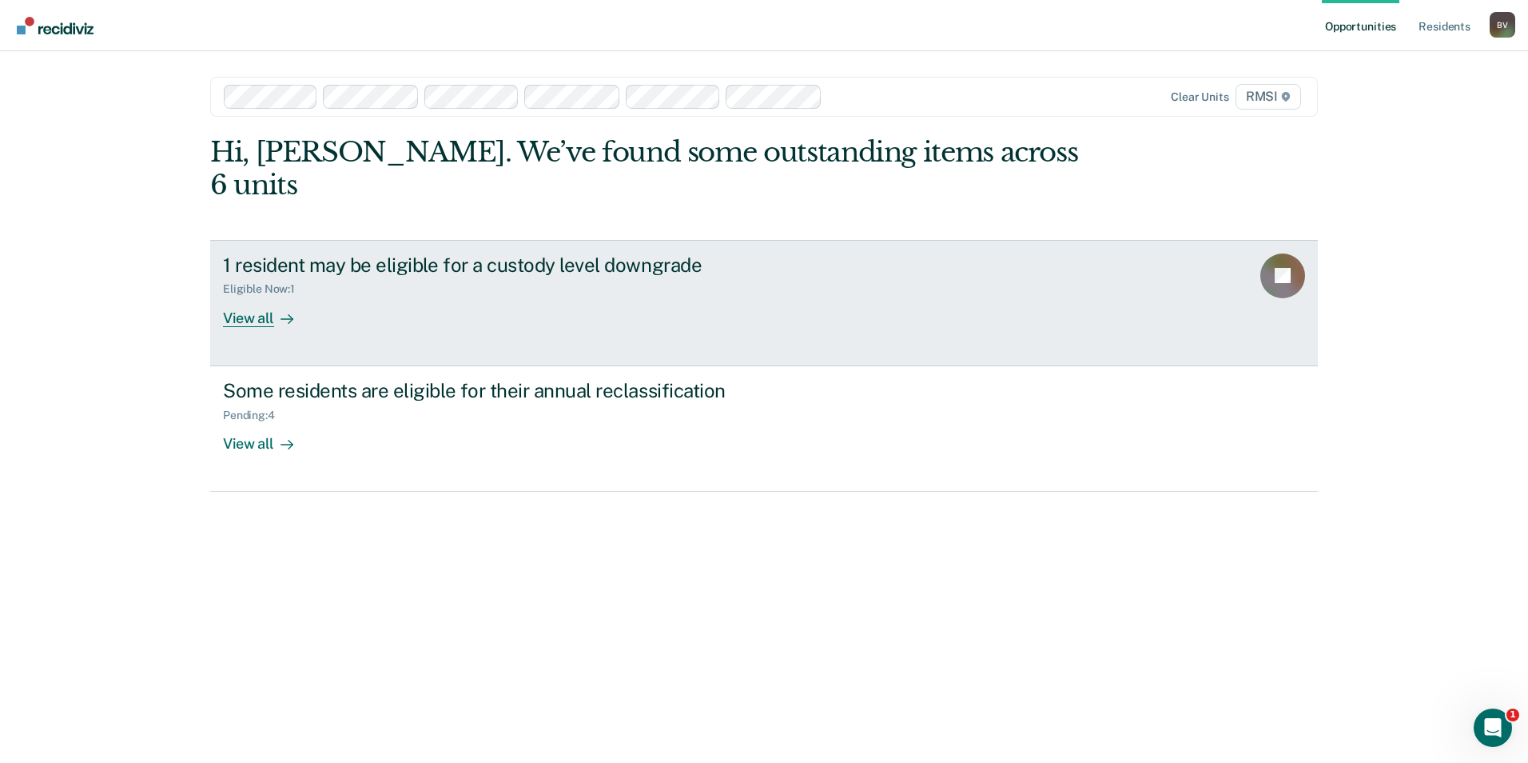
click at [279, 296] on div "View all" at bounding box center [268, 311] width 90 height 31
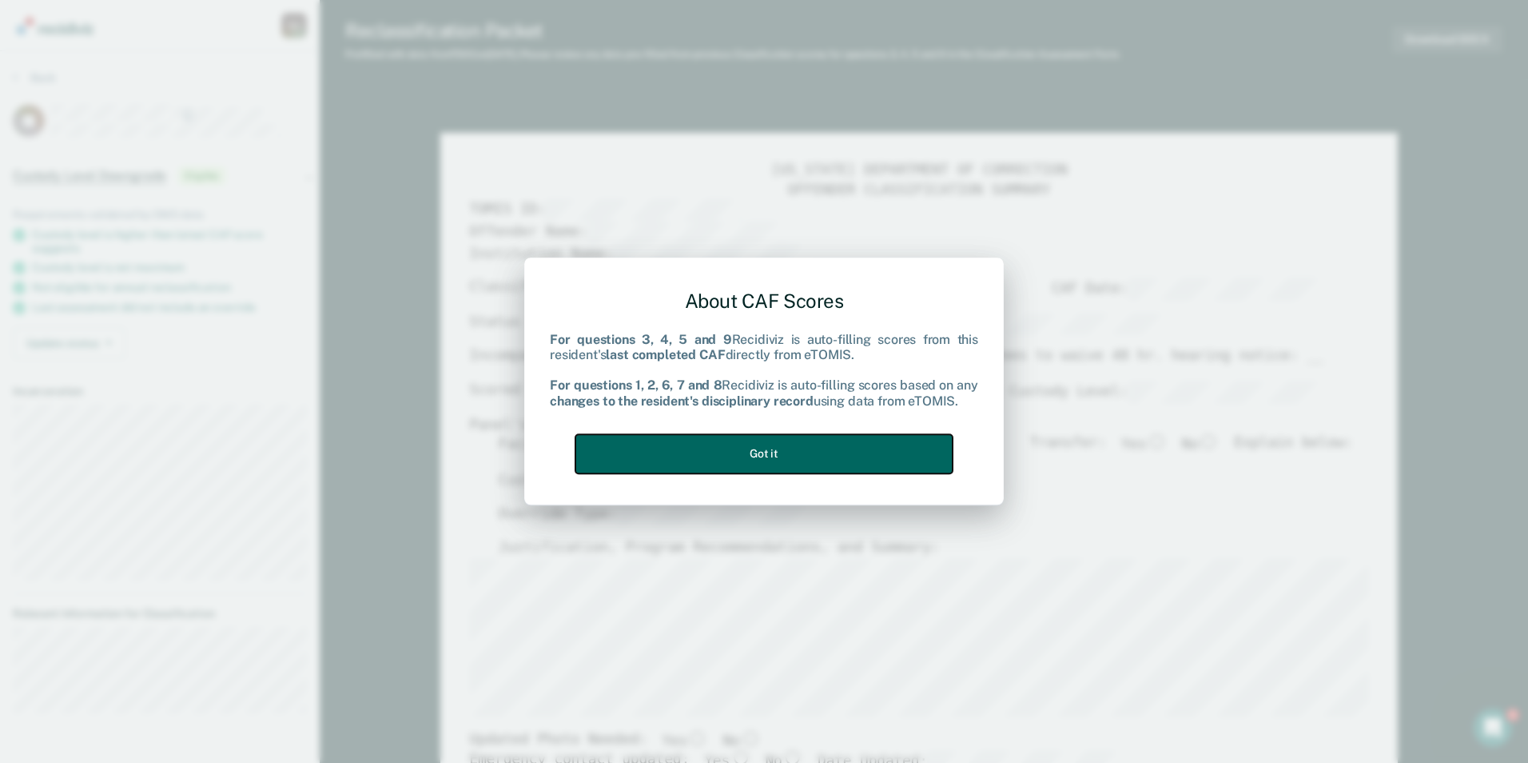
click at [756, 455] on button "Got it" at bounding box center [764, 453] width 377 height 39
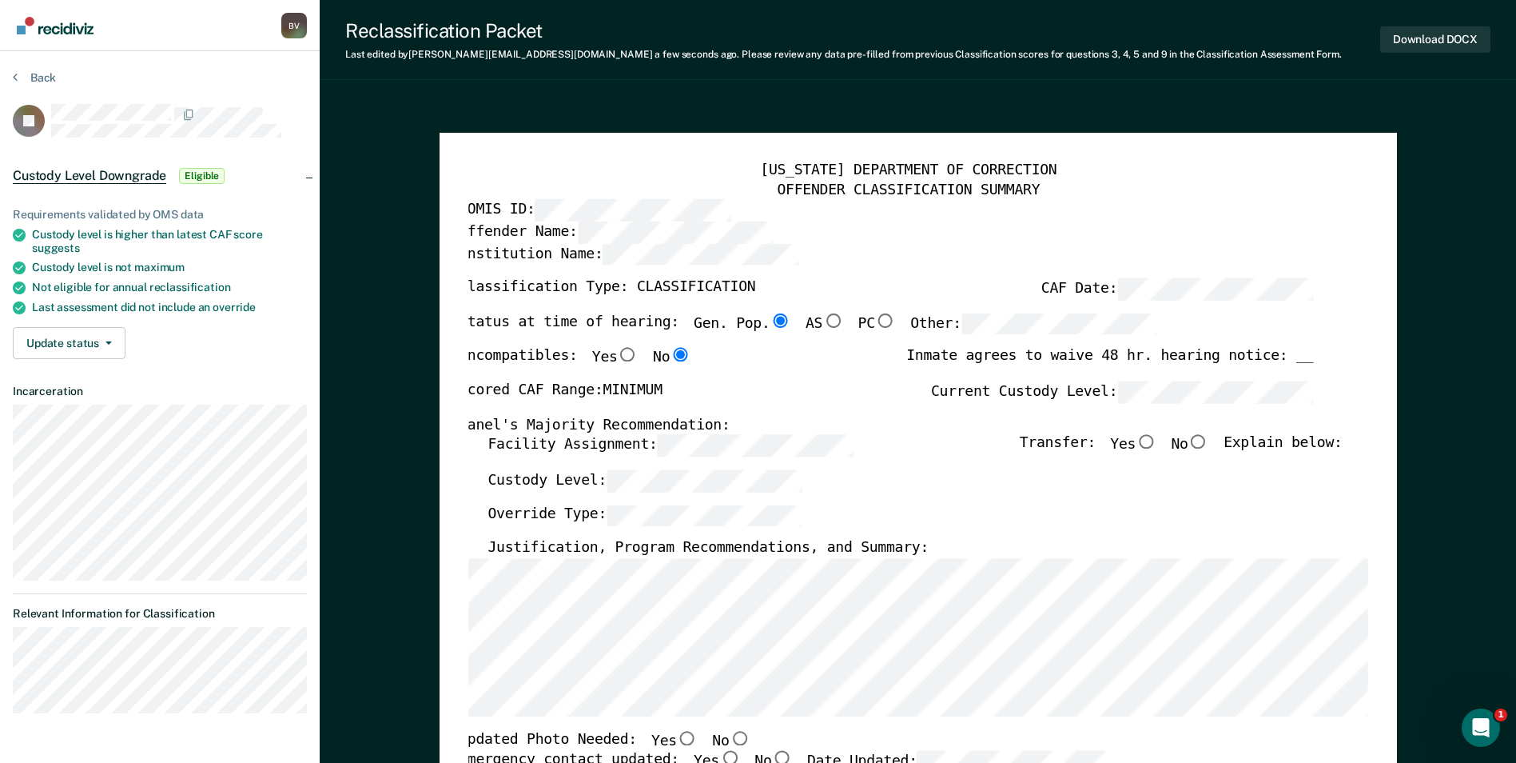
scroll to position [0, 9]
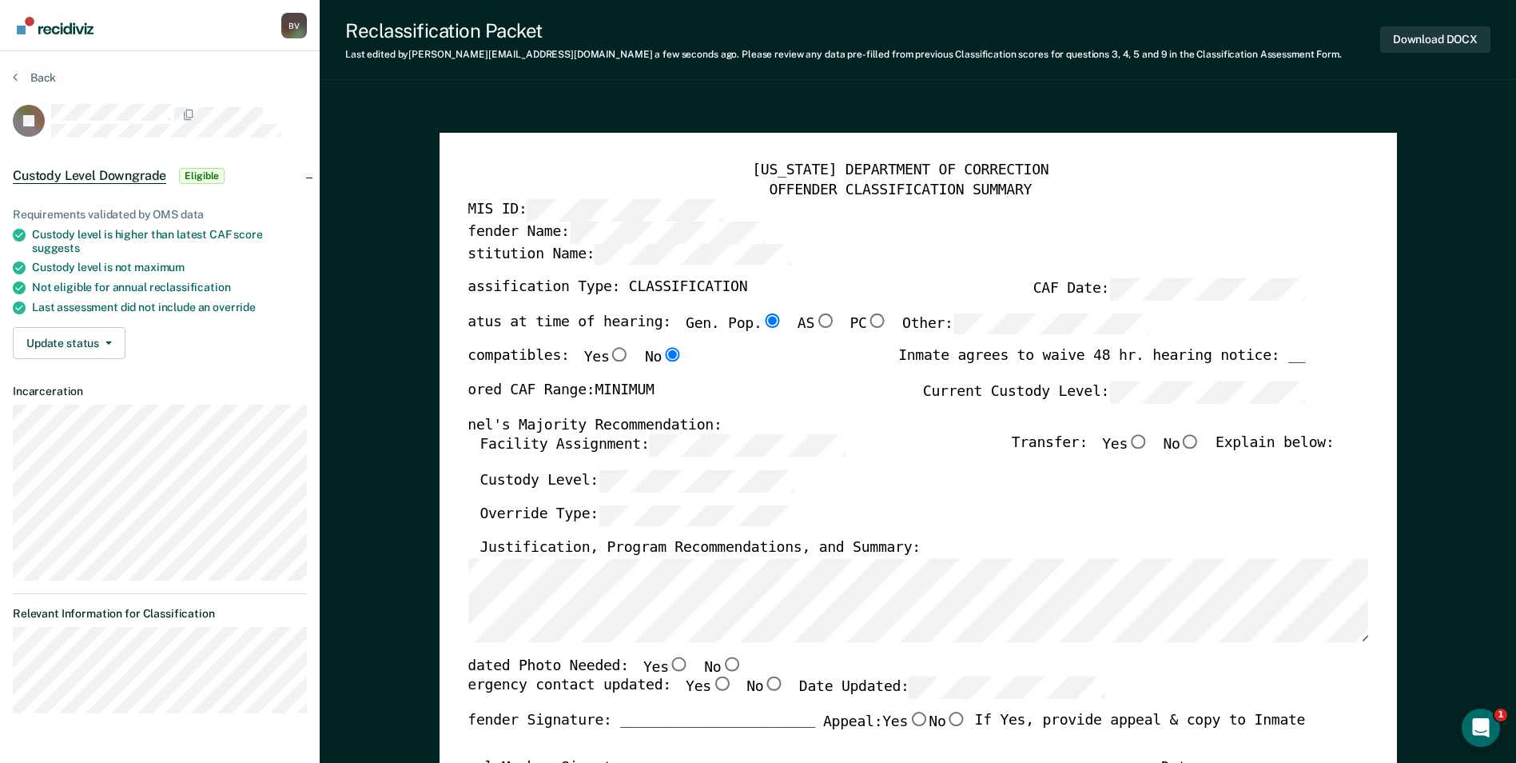
click at [721, 469] on input "No" at bounding box center [731, 663] width 21 height 14
type textarea "x"
radio input "true"
click at [711, 469] on input "Yes" at bounding box center [721, 684] width 21 height 14
type textarea "x"
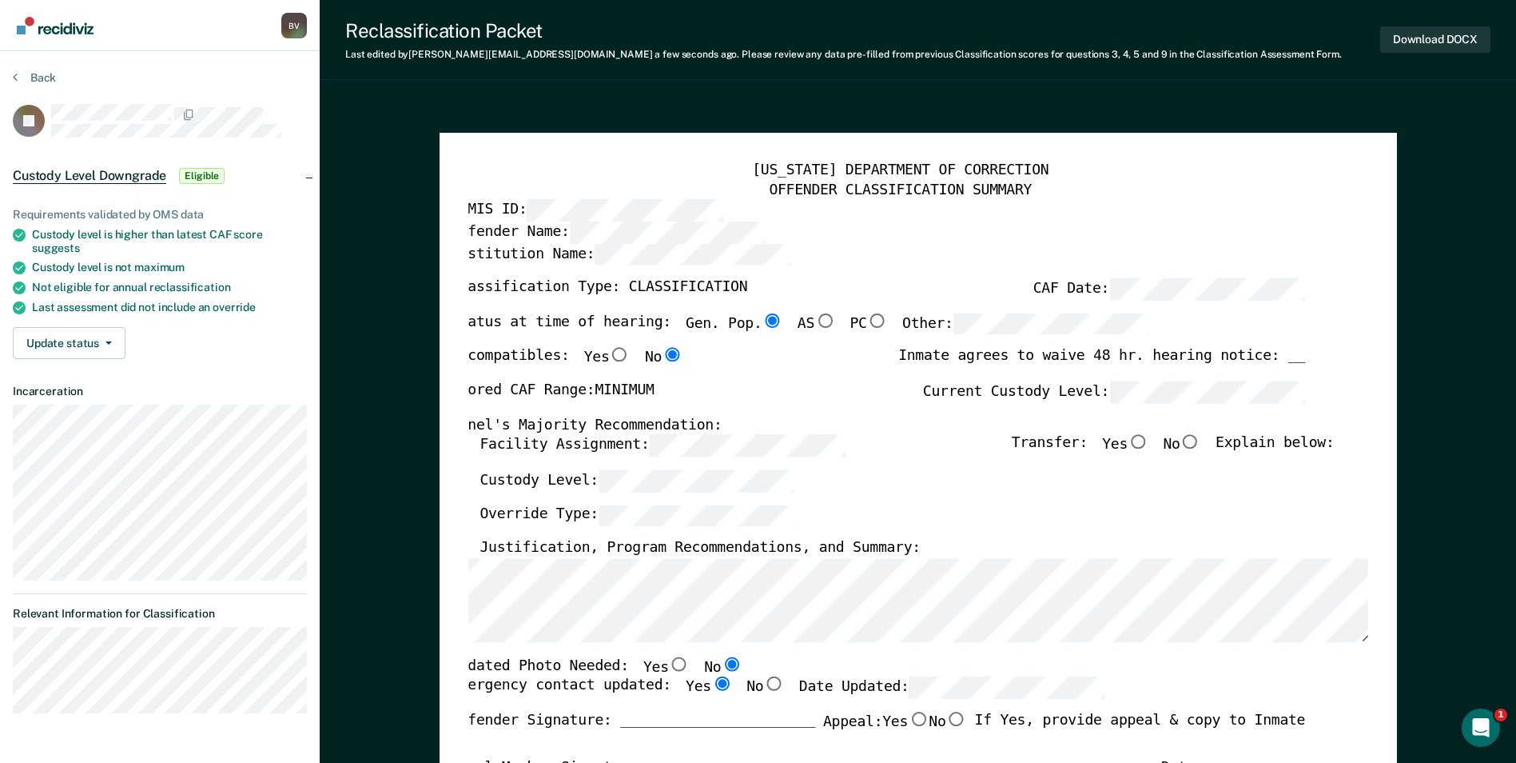
radio input "true"
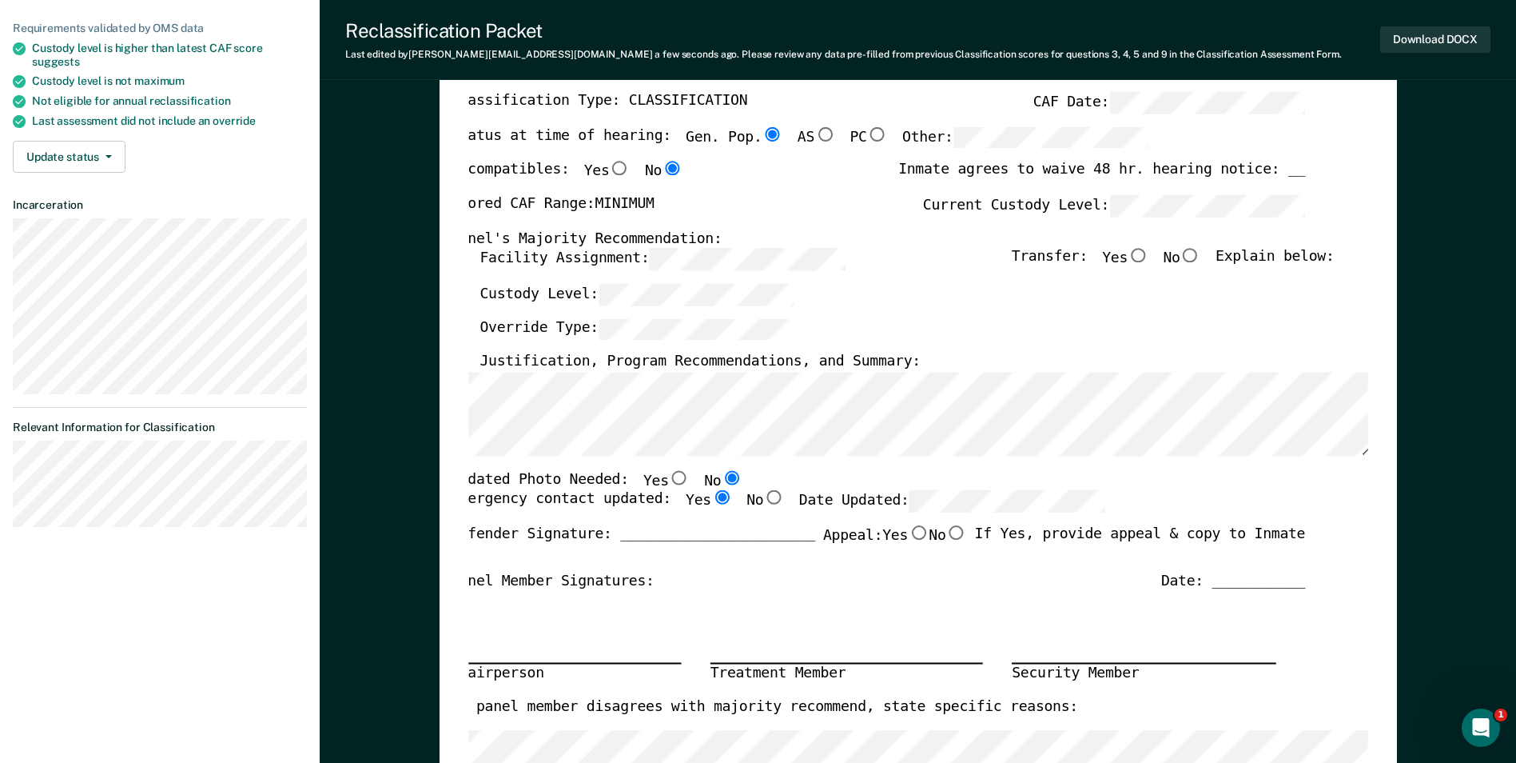
scroll to position [0, 0]
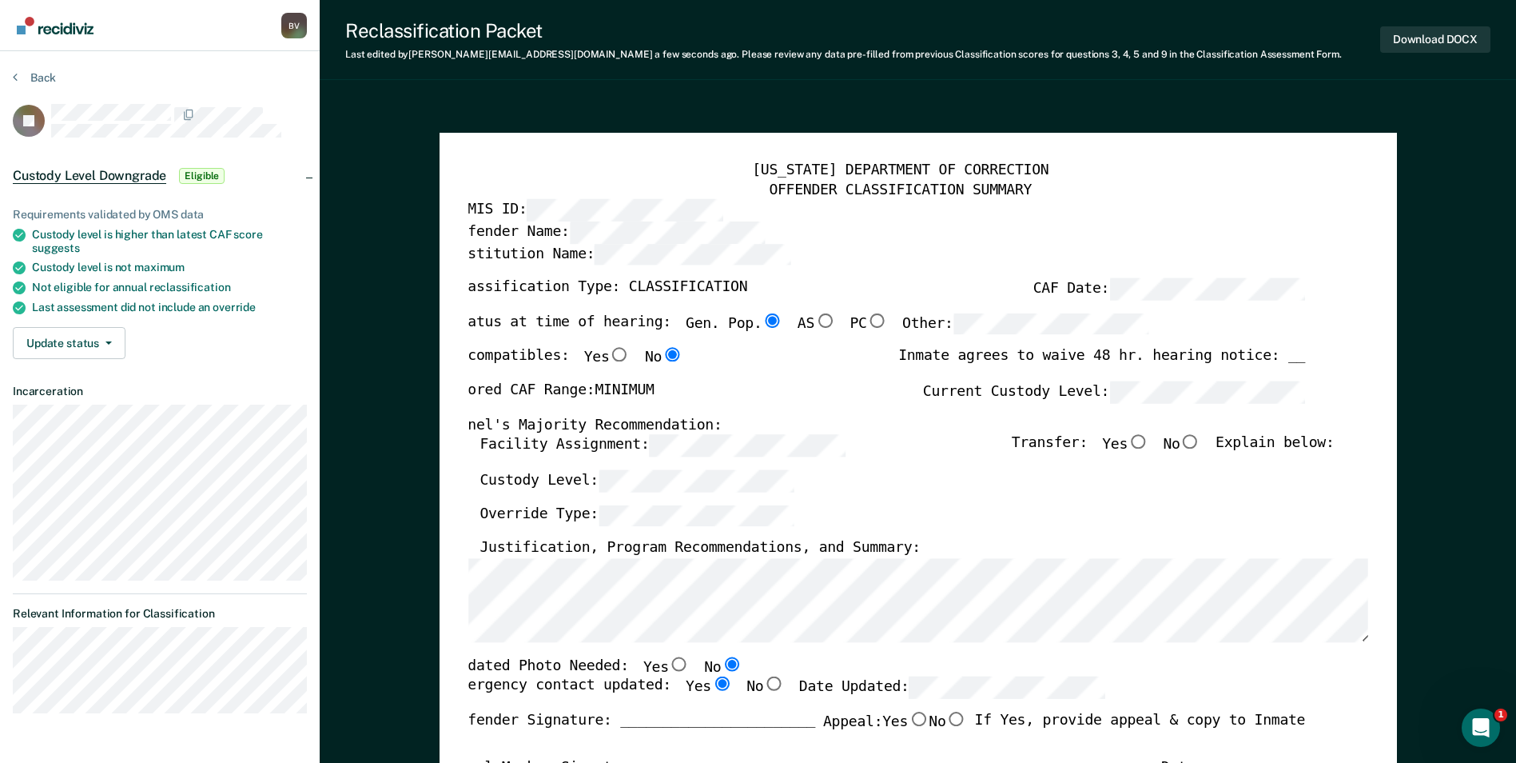
click at [756, 469] on div "Override Type:" at bounding box center [907, 521] width 855 height 35
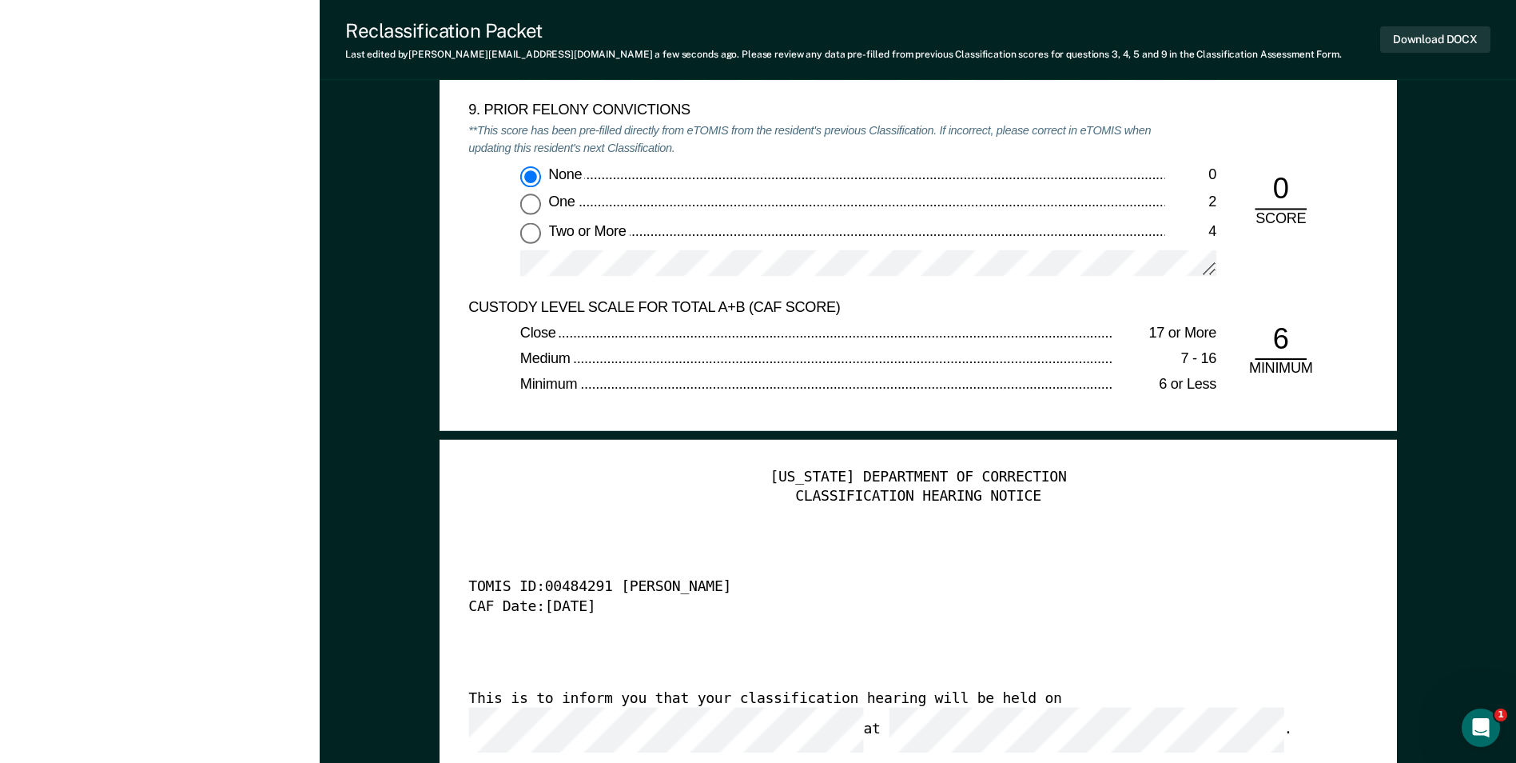
scroll to position [3757, 0]
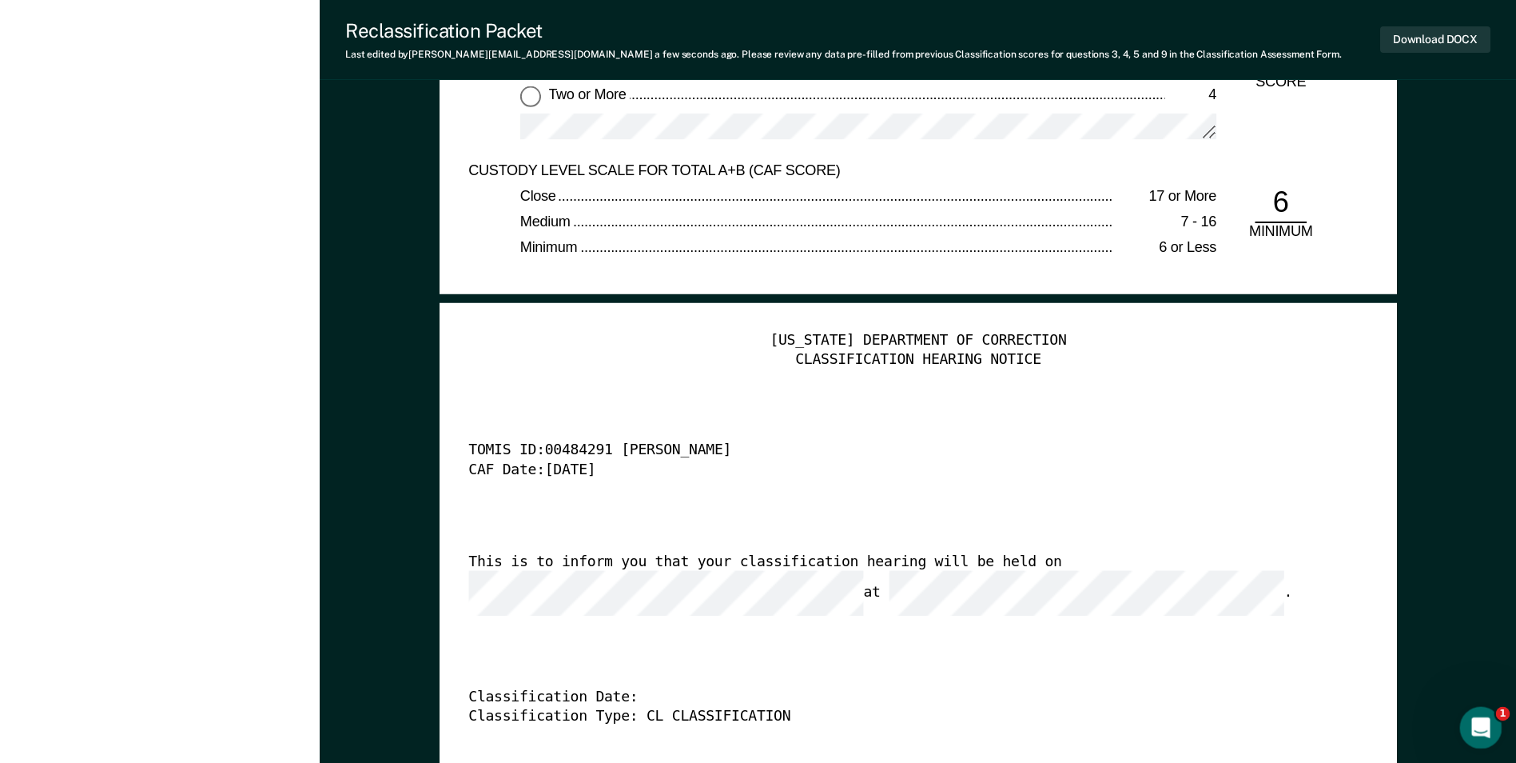
click at [756, 469] on icon "Open Intercom Messenger" at bounding box center [1479, 725] width 26 height 26
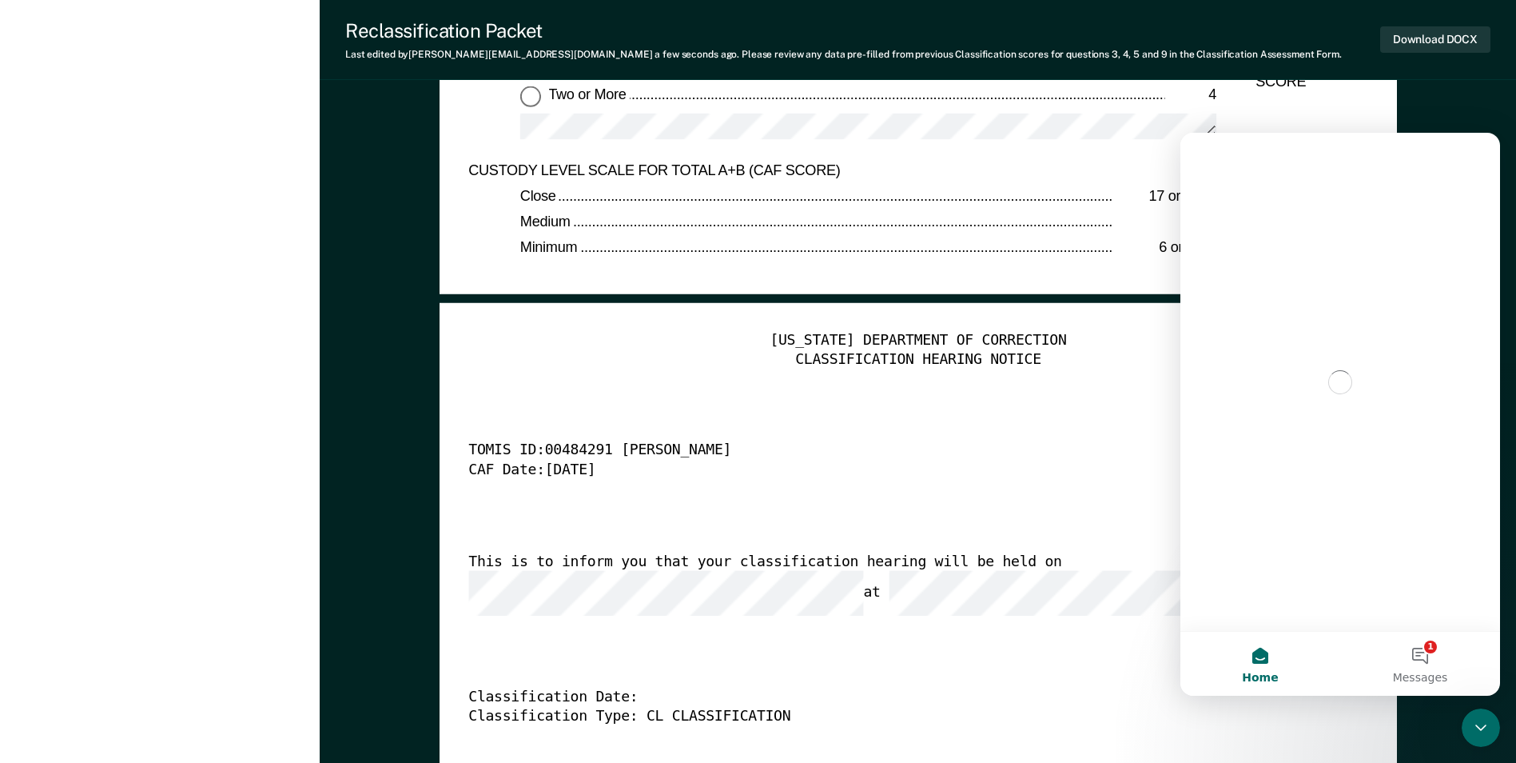
scroll to position [0, 0]
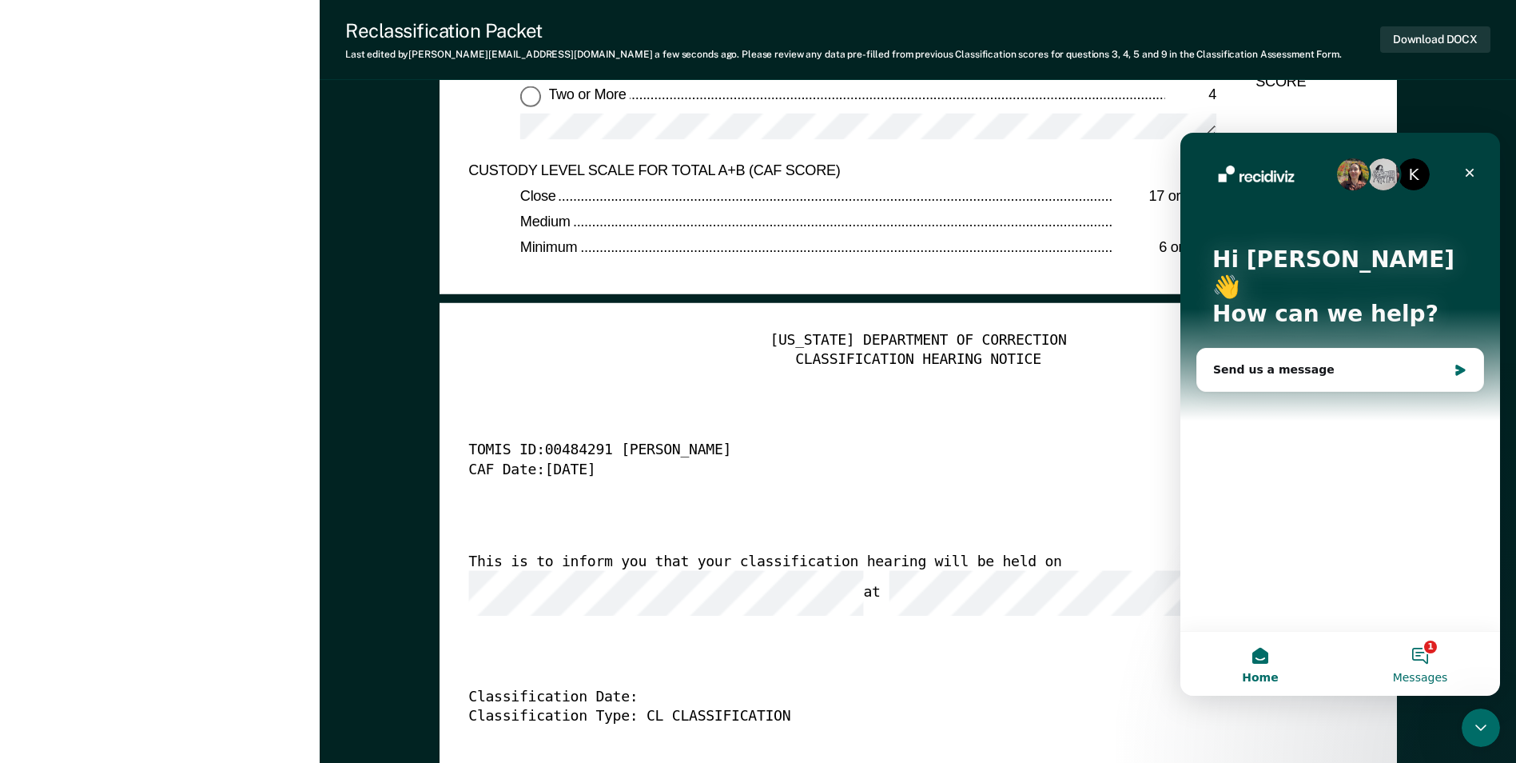
click at [756, 469] on button "1 Messages" at bounding box center [1421, 664] width 160 height 64
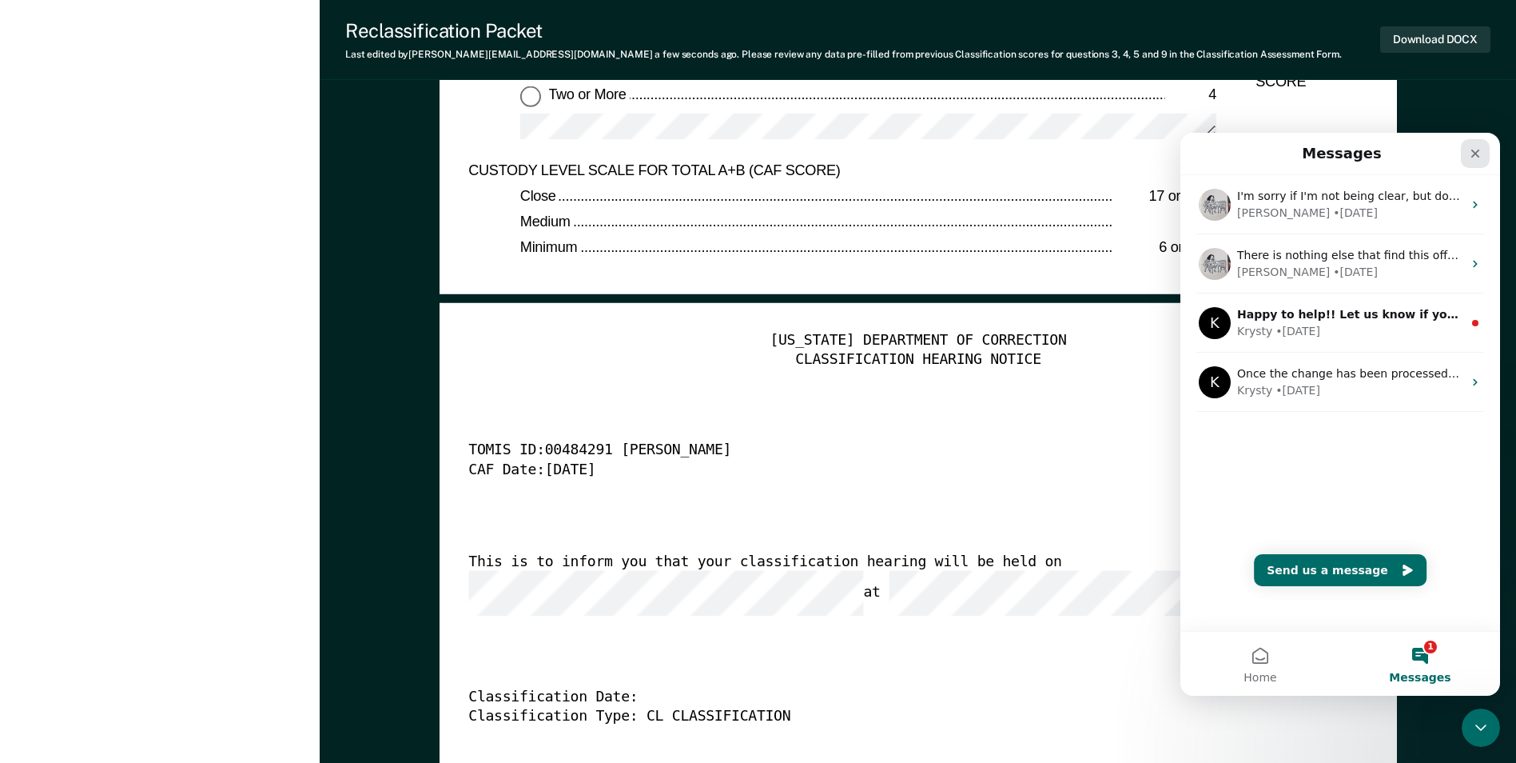
click at [756, 155] on icon "Close" at bounding box center [1475, 153] width 13 height 13
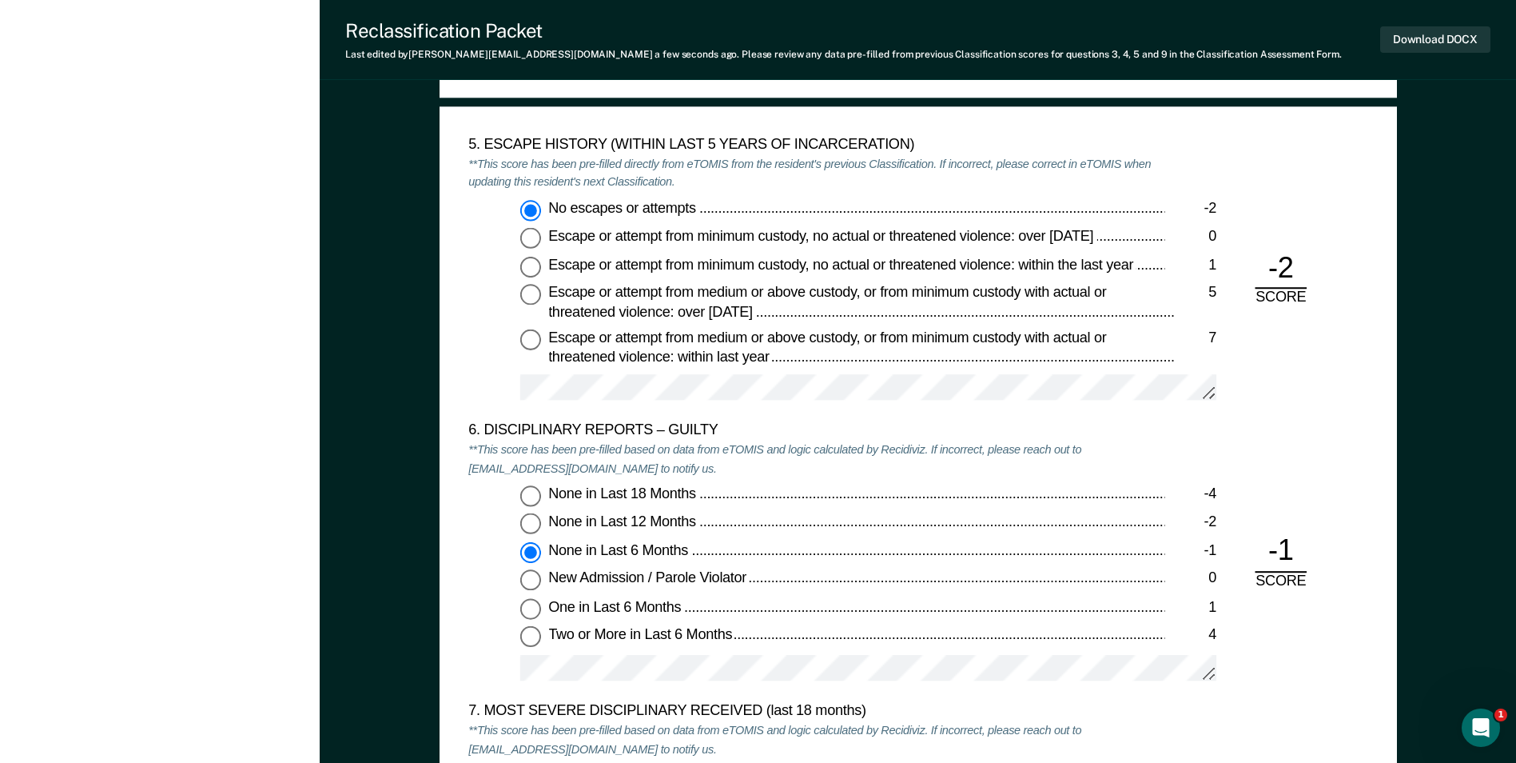
scroll to position [2558, 0]
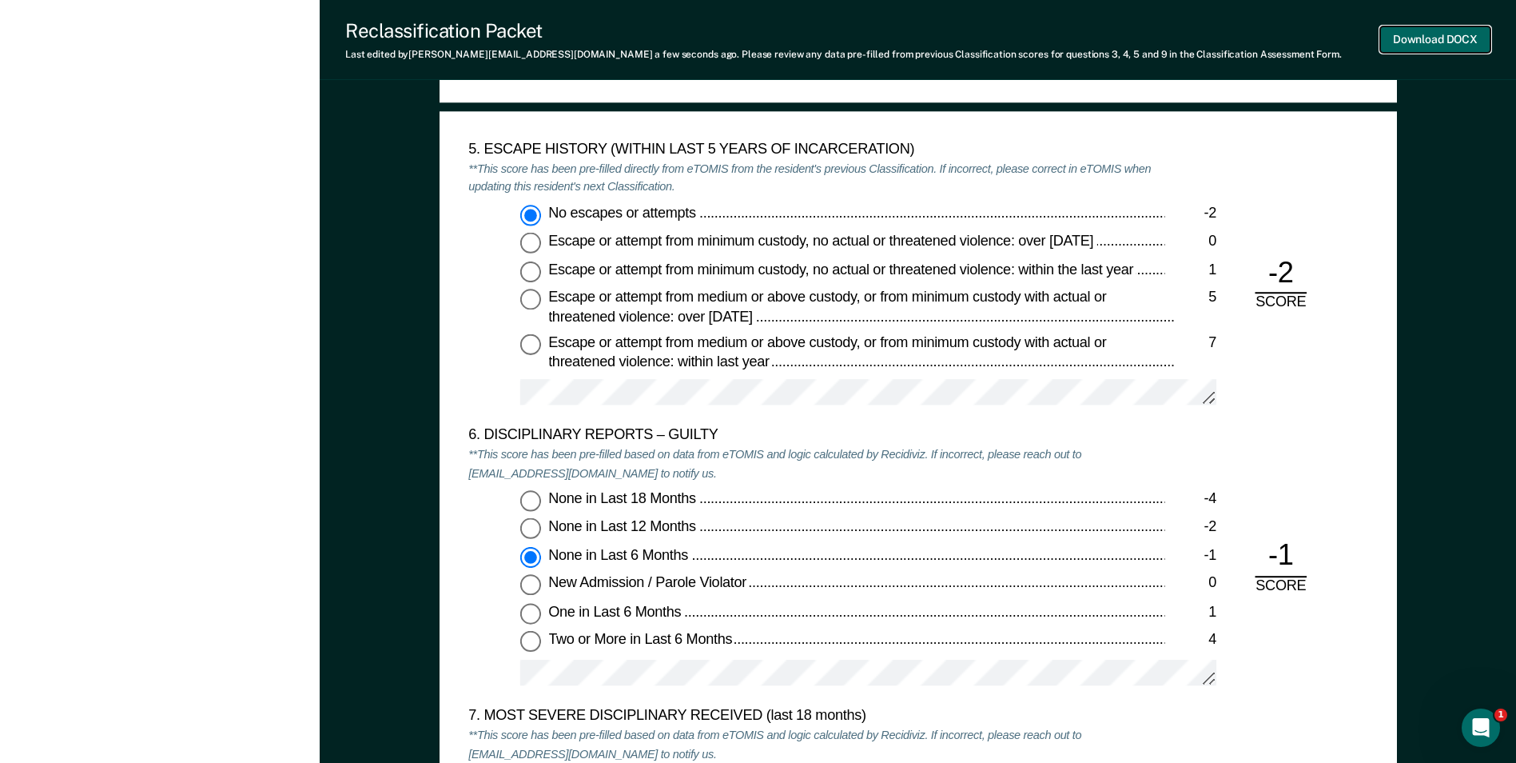
click at [756, 44] on button "Download DOCX" at bounding box center [1436, 39] width 110 height 26
type textarea "x"
